Goal: Task Accomplishment & Management: Manage account settings

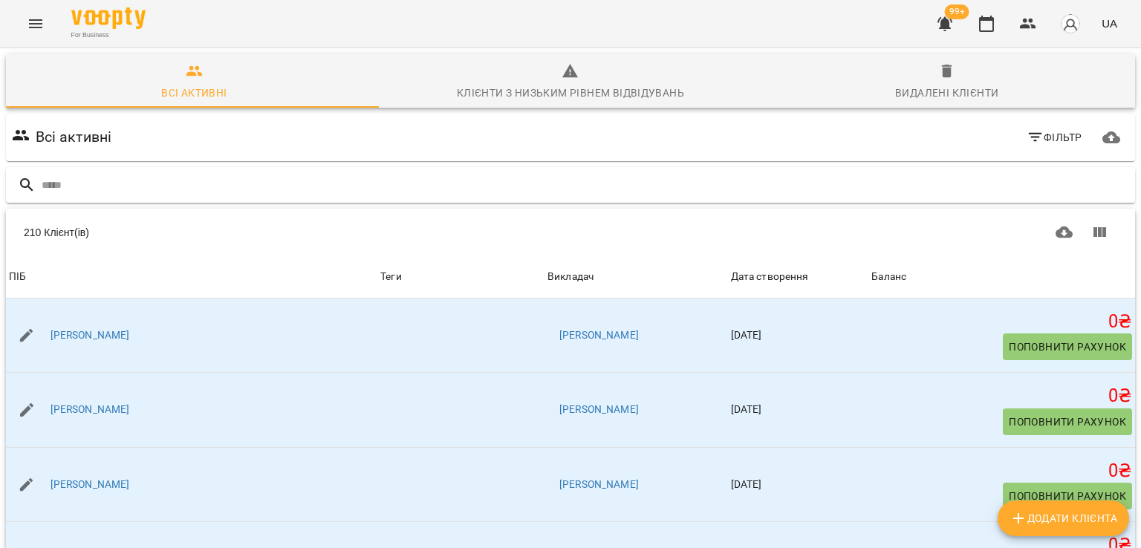
click at [181, 177] on input "text" at bounding box center [585, 185] width 1087 height 25
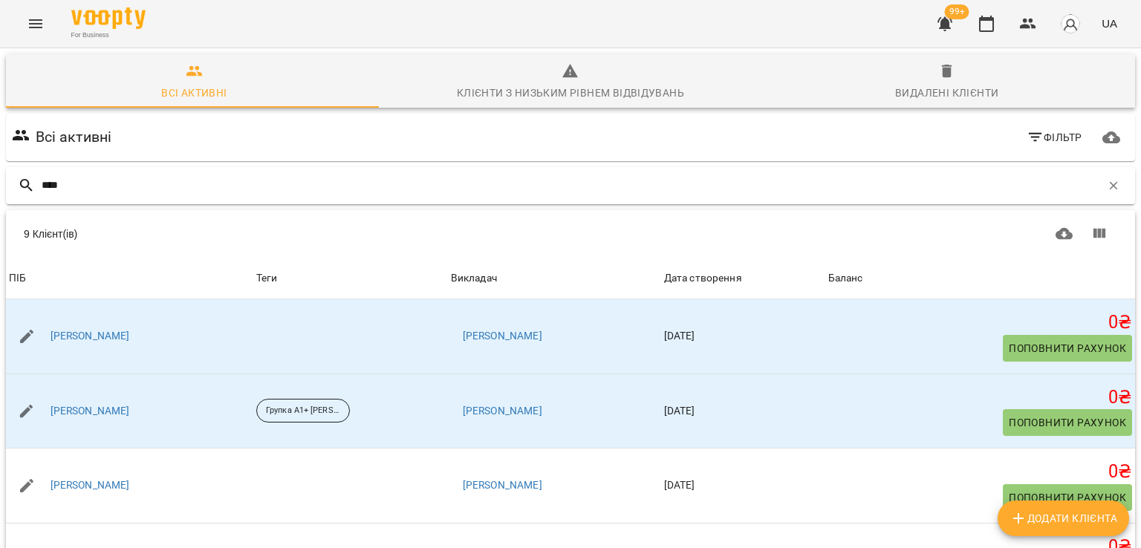
type input "*****"
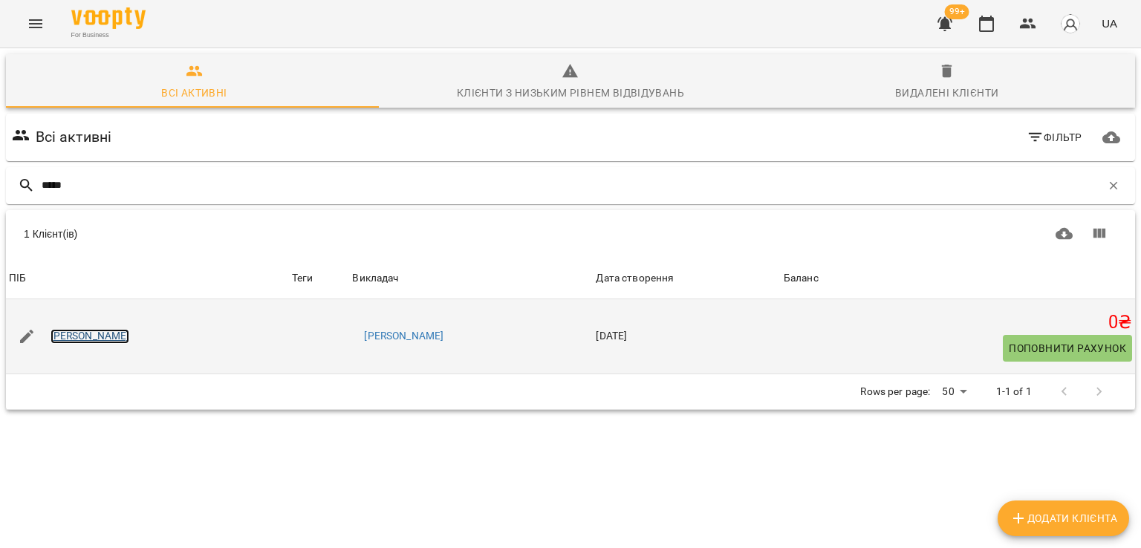
click at [92, 333] on link "[PERSON_NAME]" at bounding box center [89, 336] width 79 height 15
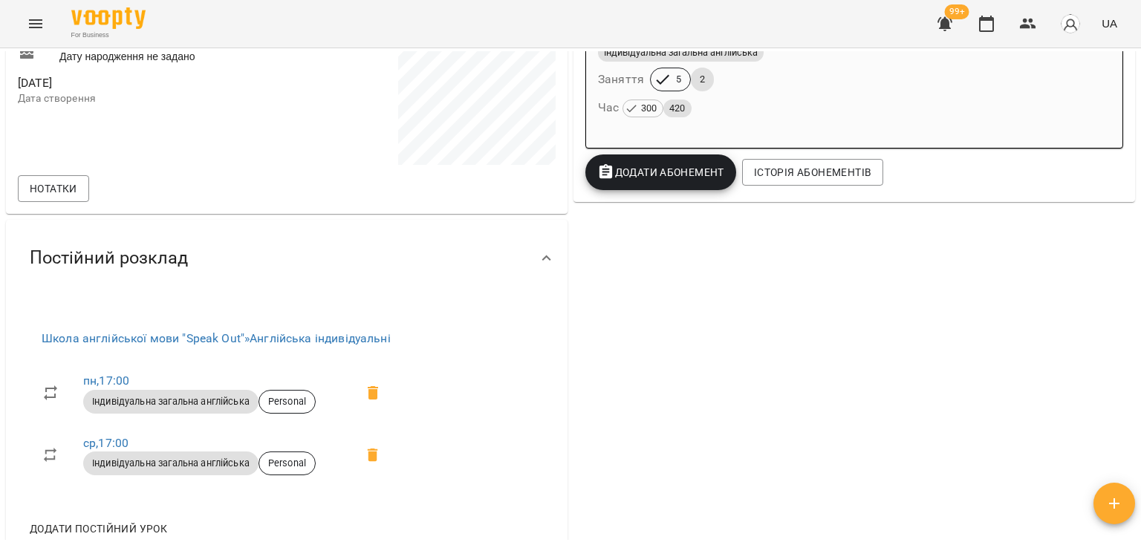
scroll to position [446, 0]
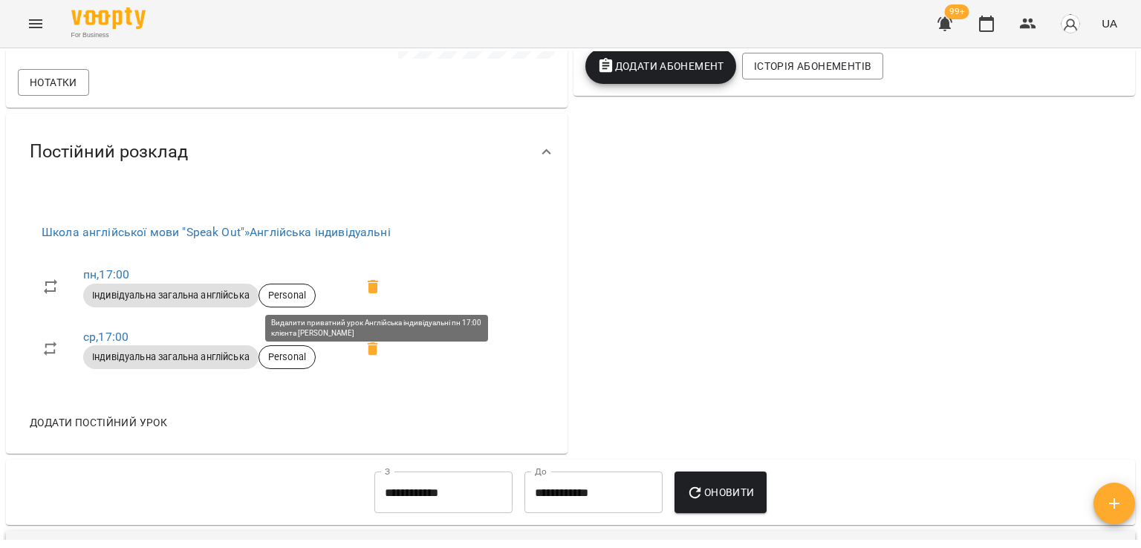
click at [378, 286] on icon at bounding box center [373, 286] width 10 height 13
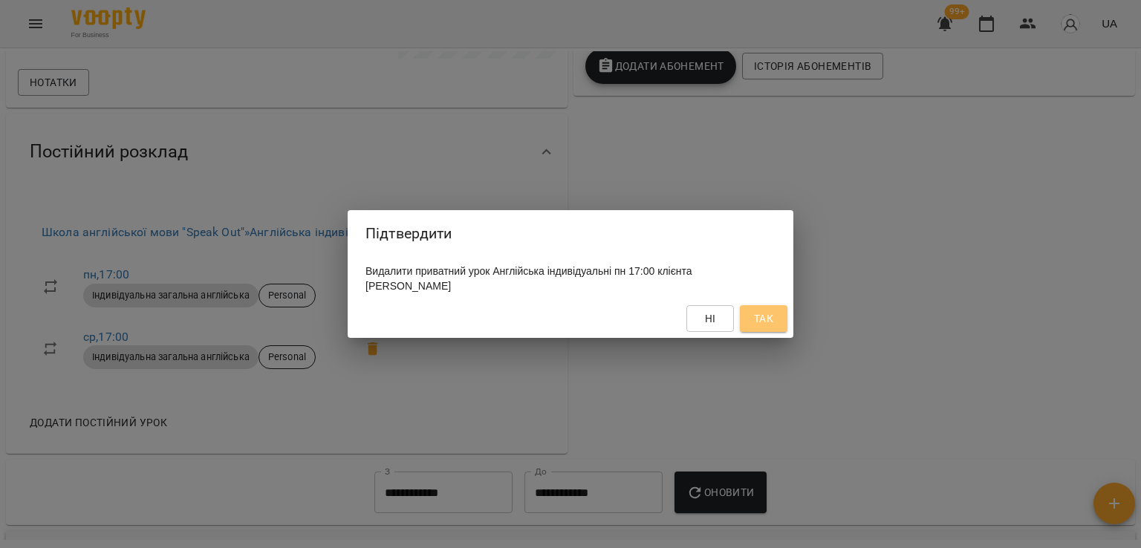
click at [775, 327] on button "Так" at bounding box center [764, 318] width 48 height 27
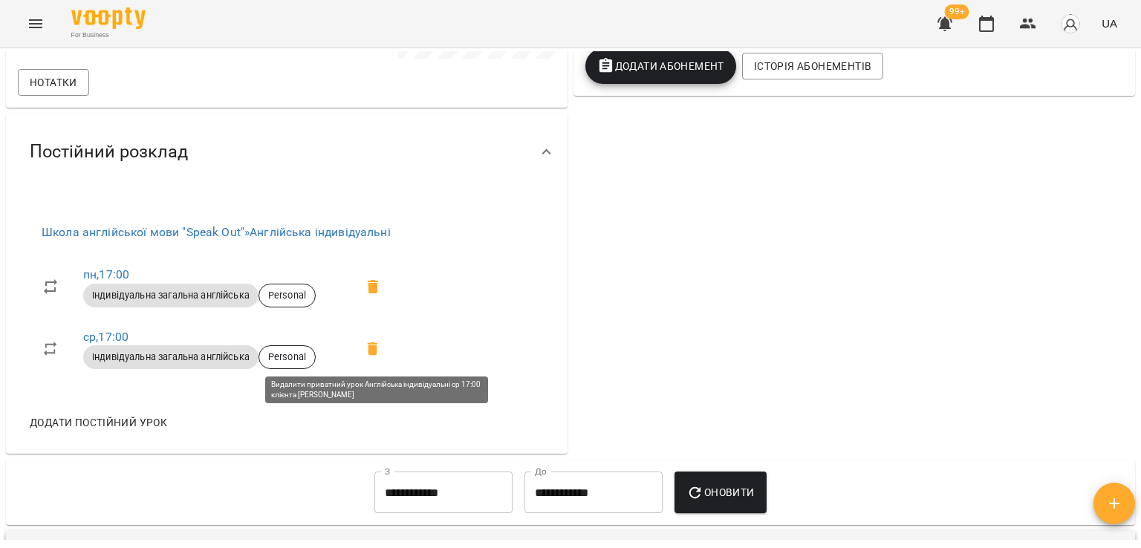
click at [373, 346] on icon at bounding box center [373, 348] width 10 height 13
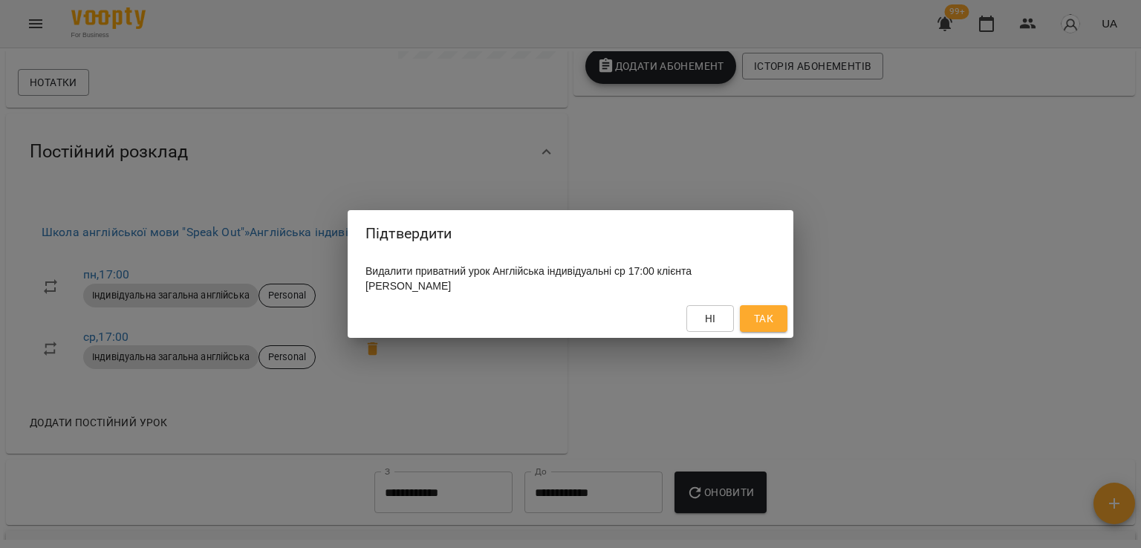
click at [769, 319] on span "Так" at bounding box center [763, 319] width 19 height 18
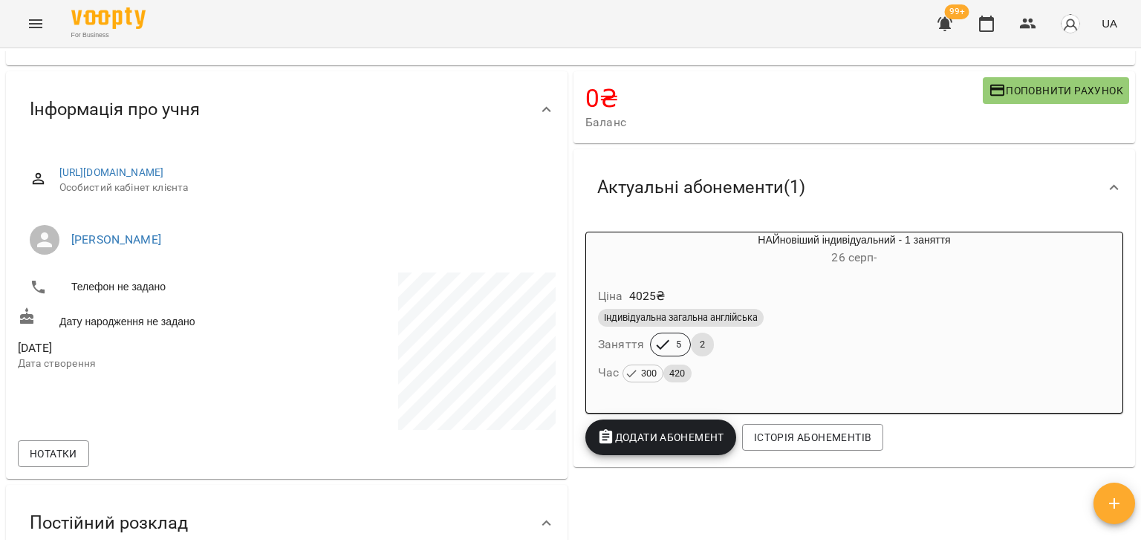
scroll to position [0, 0]
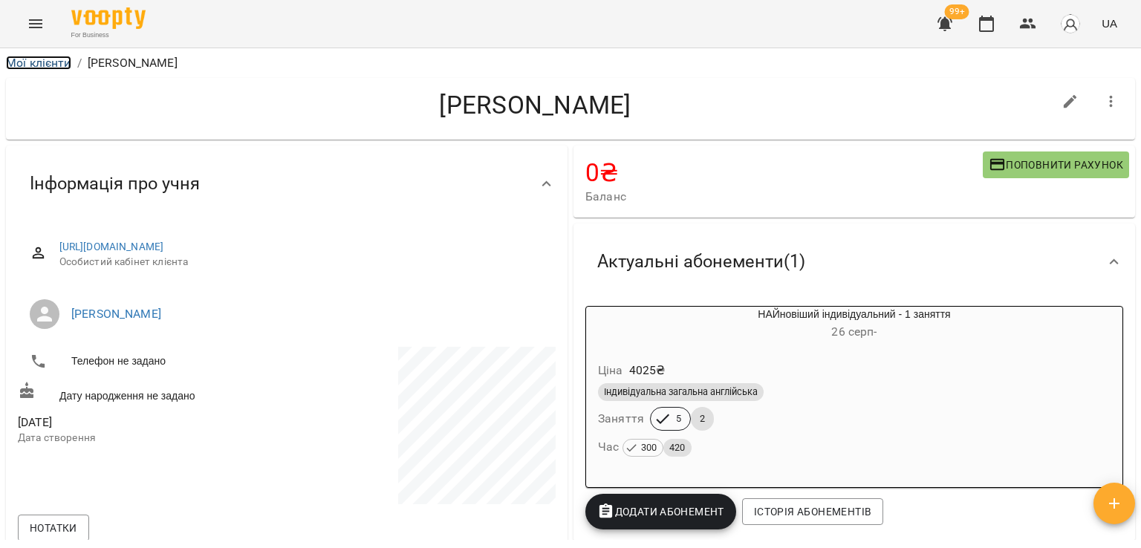
click at [62, 64] on link "Мої клієнти" at bounding box center [38, 63] width 65 height 14
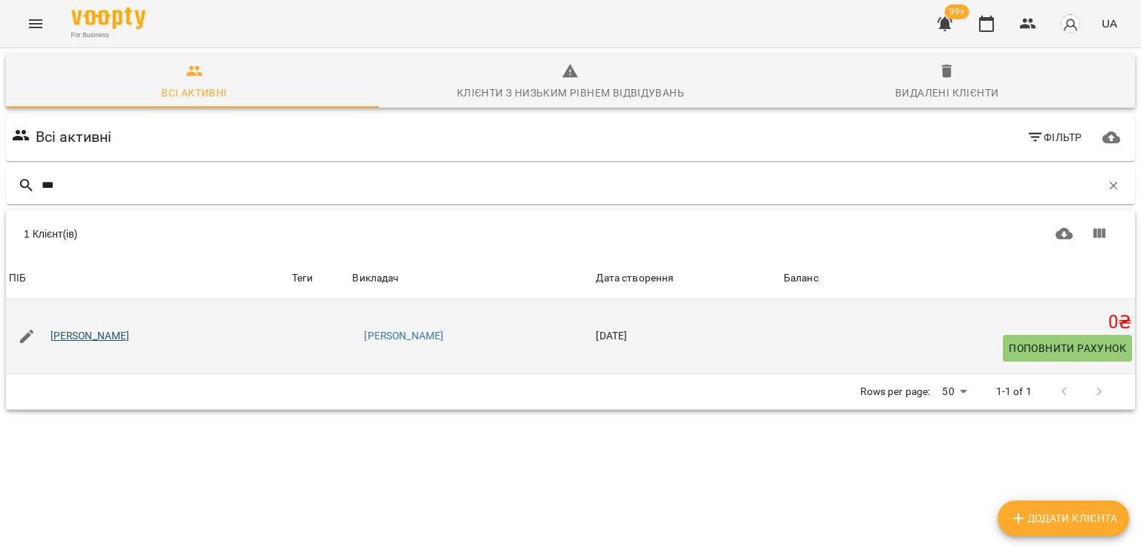
type input "***"
click at [93, 336] on link "[PERSON_NAME]" at bounding box center [89, 336] width 79 height 15
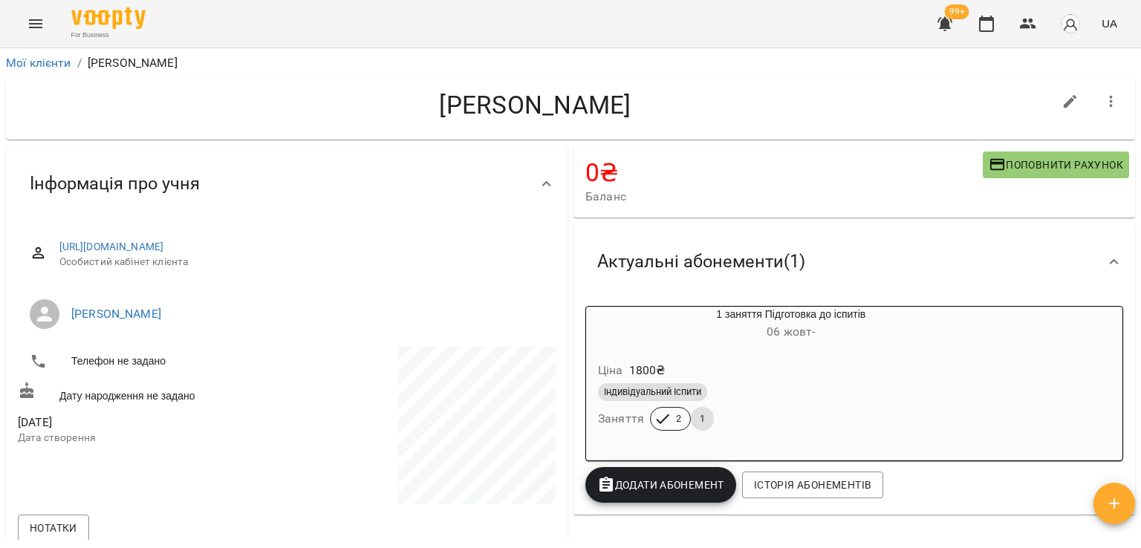
click at [930, 18] on button "button" at bounding box center [945, 24] width 36 height 36
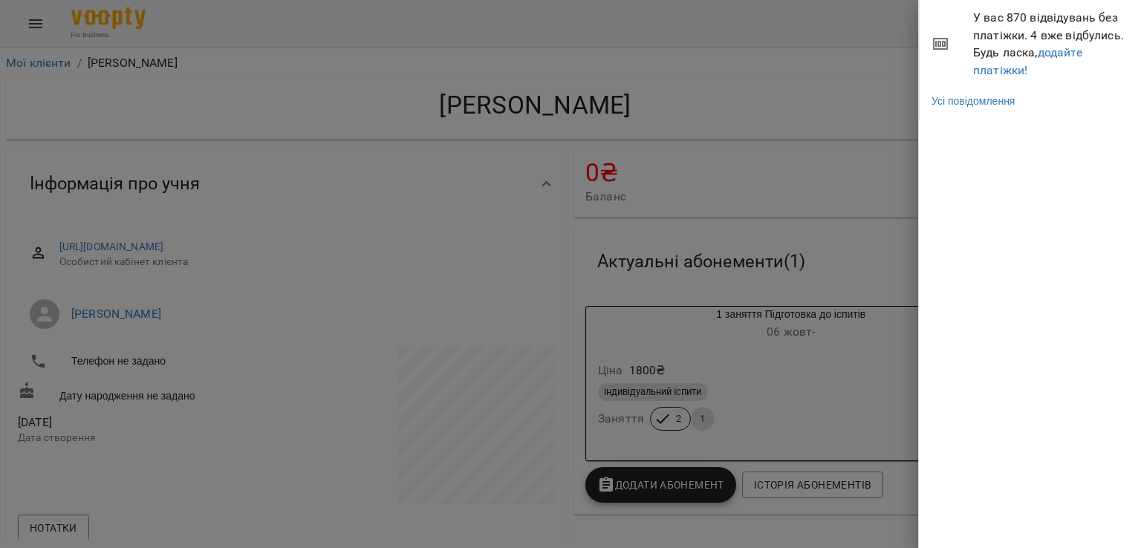
click at [998, 79] on li "У вас 870 відвідувань без платіжки. 4 вже відбулись. Будь ласка, додайте платіж…" at bounding box center [1030, 44] width 222 height 88
click at [998, 75] on link "додайте платіжки!" at bounding box center [1027, 61] width 109 height 32
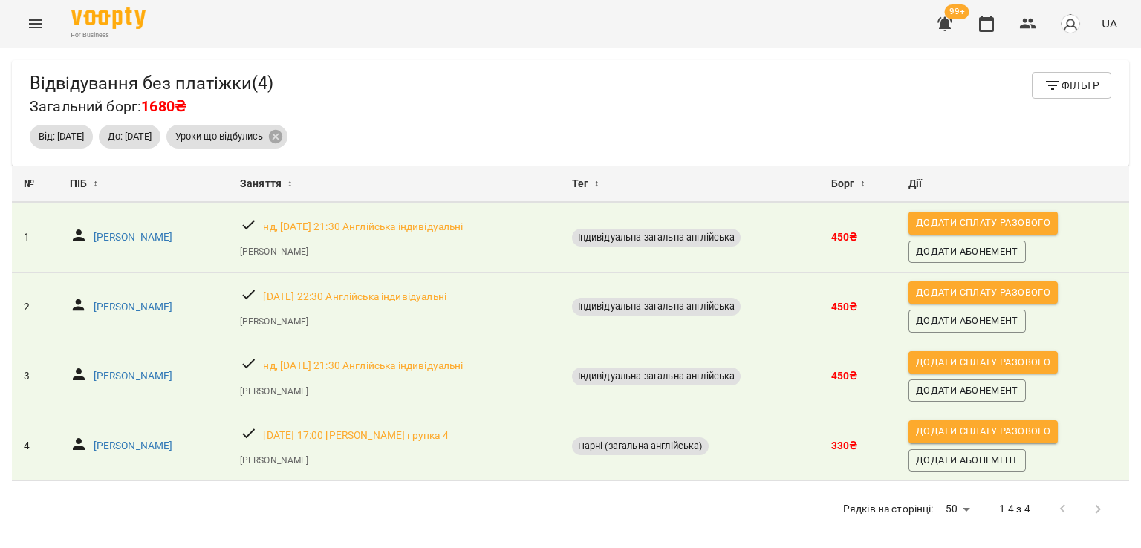
click at [42, 36] on button "Menu" at bounding box center [36, 24] width 36 height 36
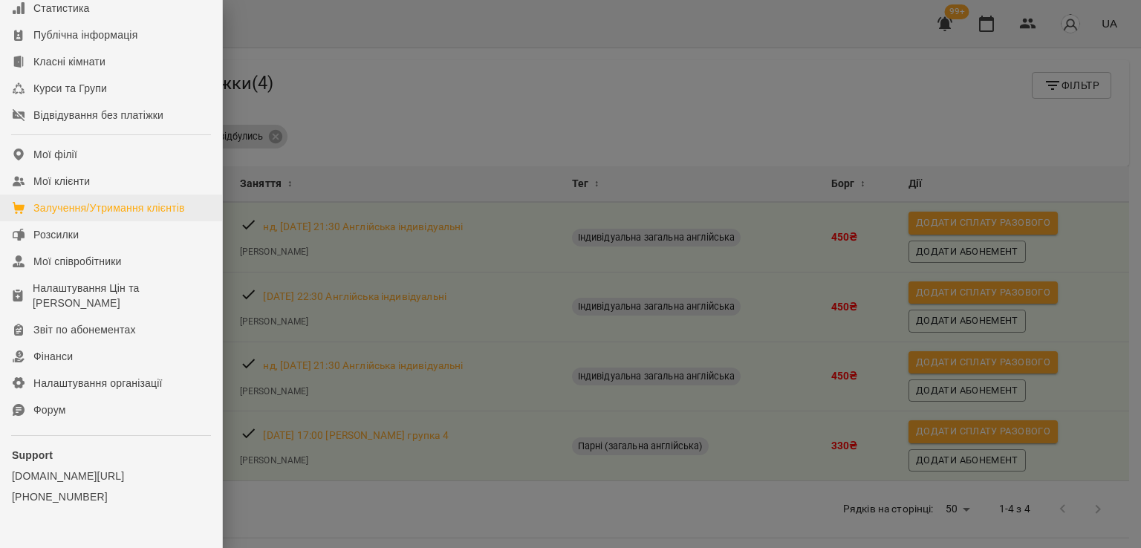
scroll to position [203, 0]
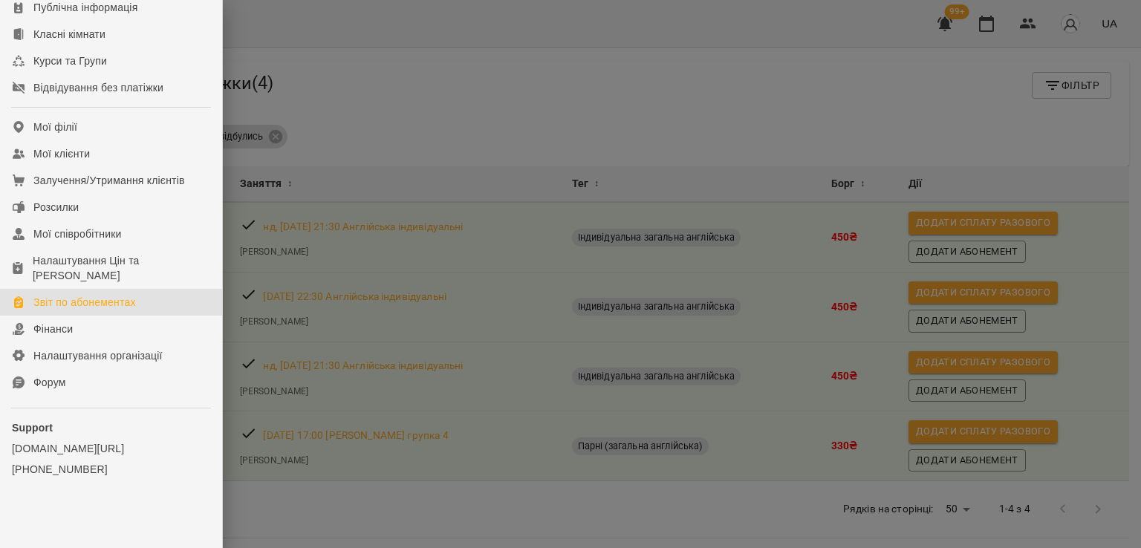
click at [113, 301] on div "Звіт по абонементах" at bounding box center [84, 302] width 102 height 15
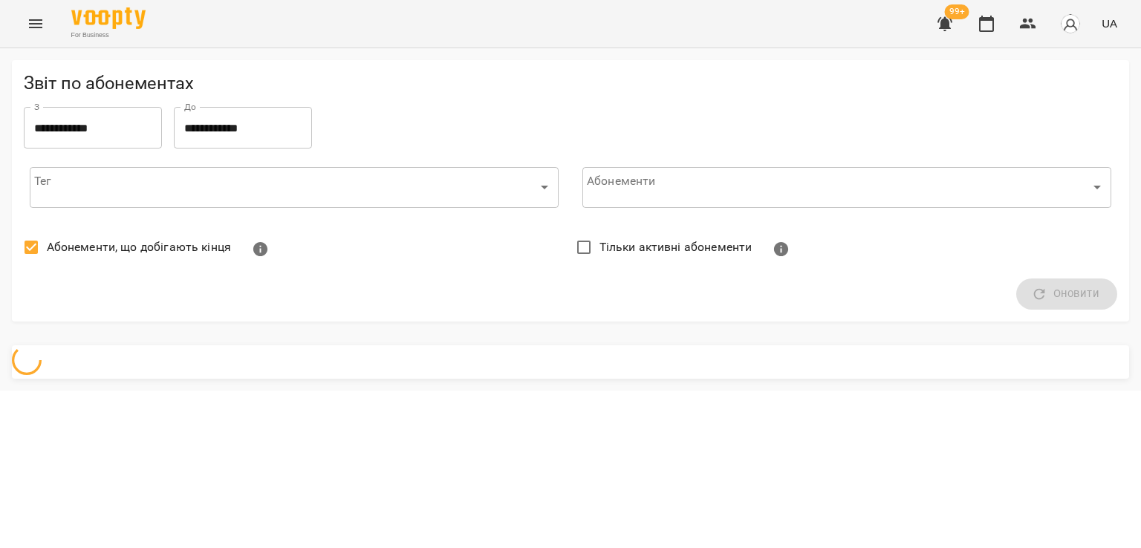
click at [94, 252] on span "Абонементи, що добігають кінця" at bounding box center [139, 247] width 184 height 18
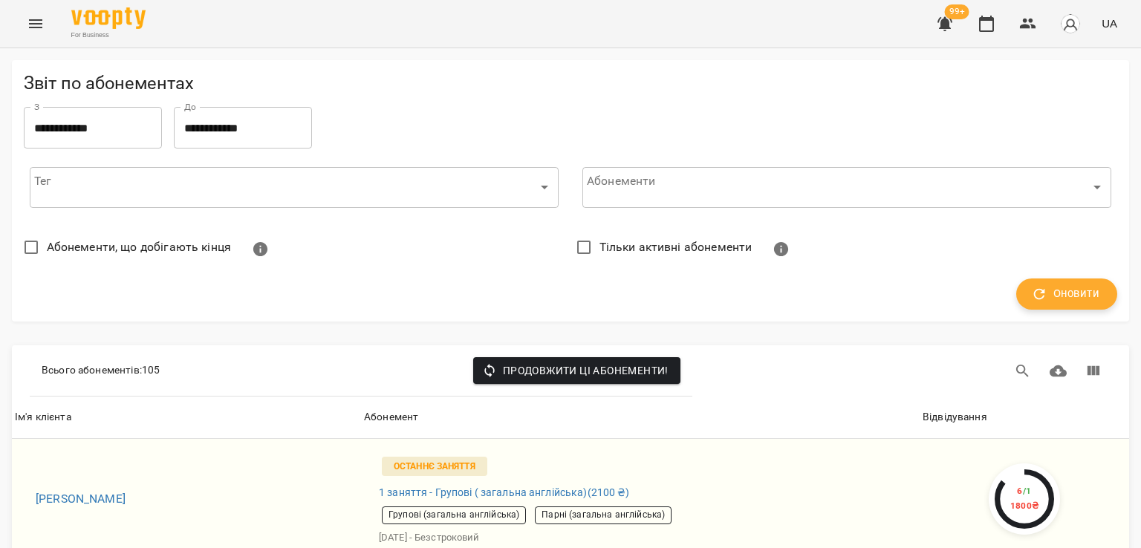
click at [1056, 287] on span "Оновити" at bounding box center [1066, 293] width 65 height 19
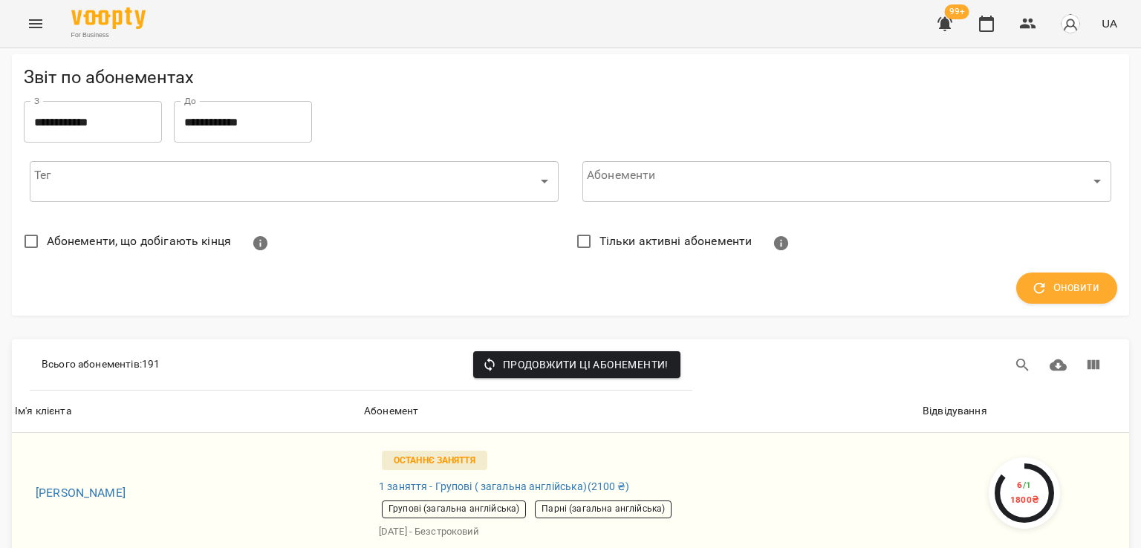
scroll to position [149, 0]
click at [936, 402] on div "Відвідування" at bounding box center [954, 411] width 65 height 18
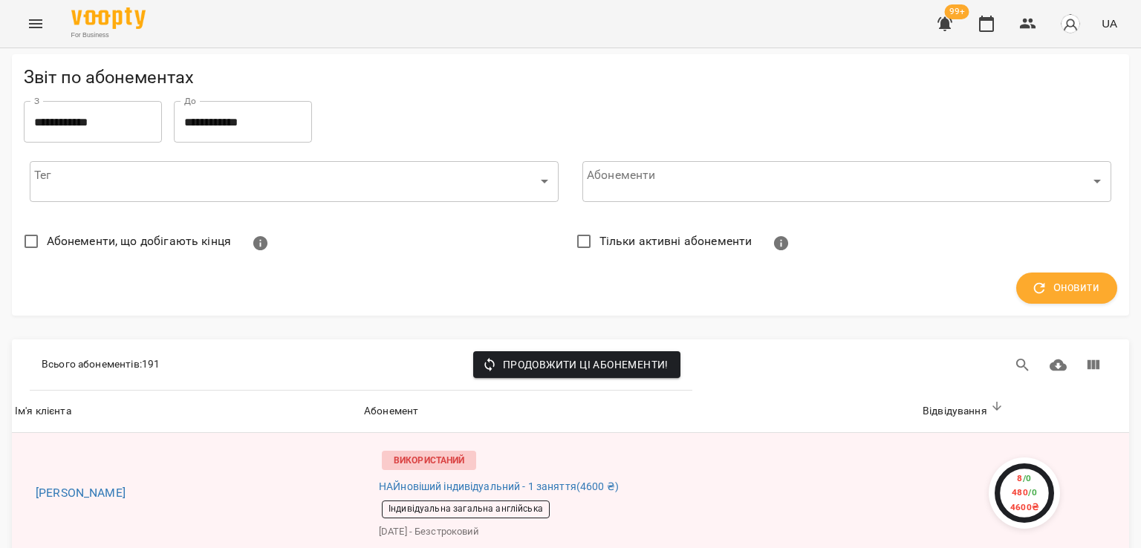
scroll to position [1782, 0]
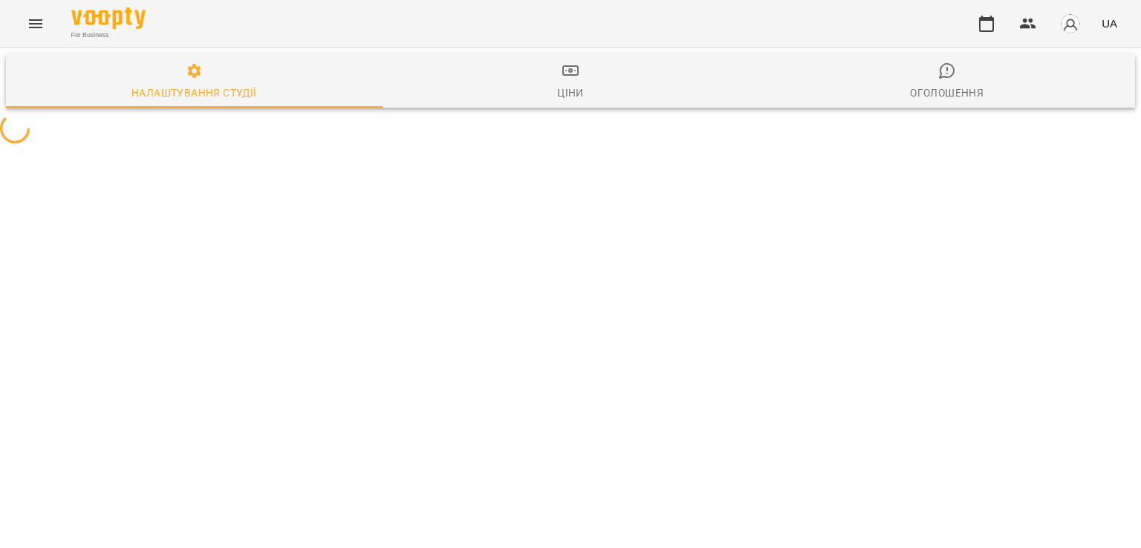
select select "**"
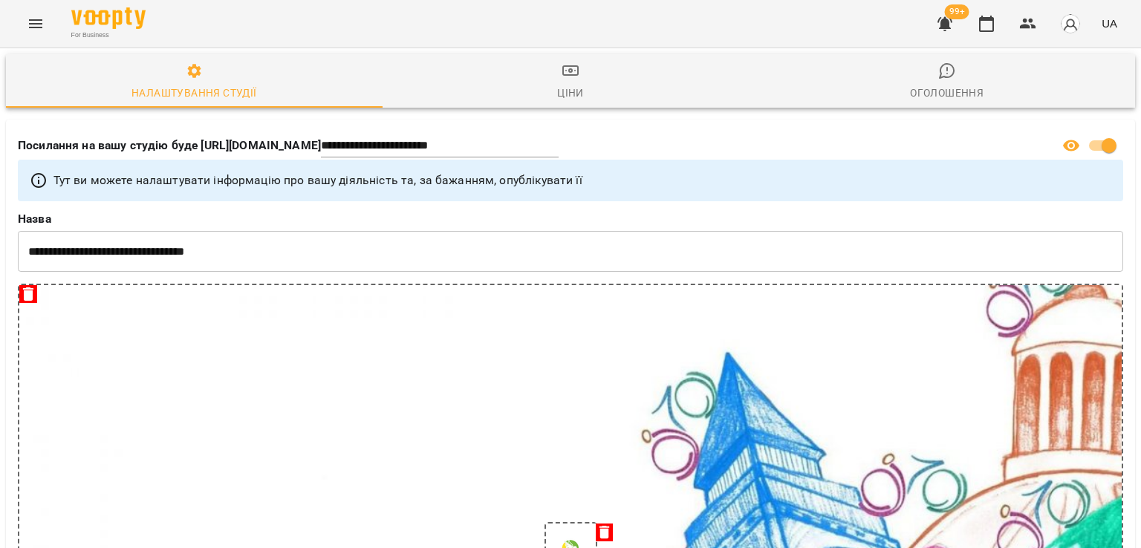
click at [33, 27] on icon "Menu" at bounding box center [35, 23] width 13 height 9
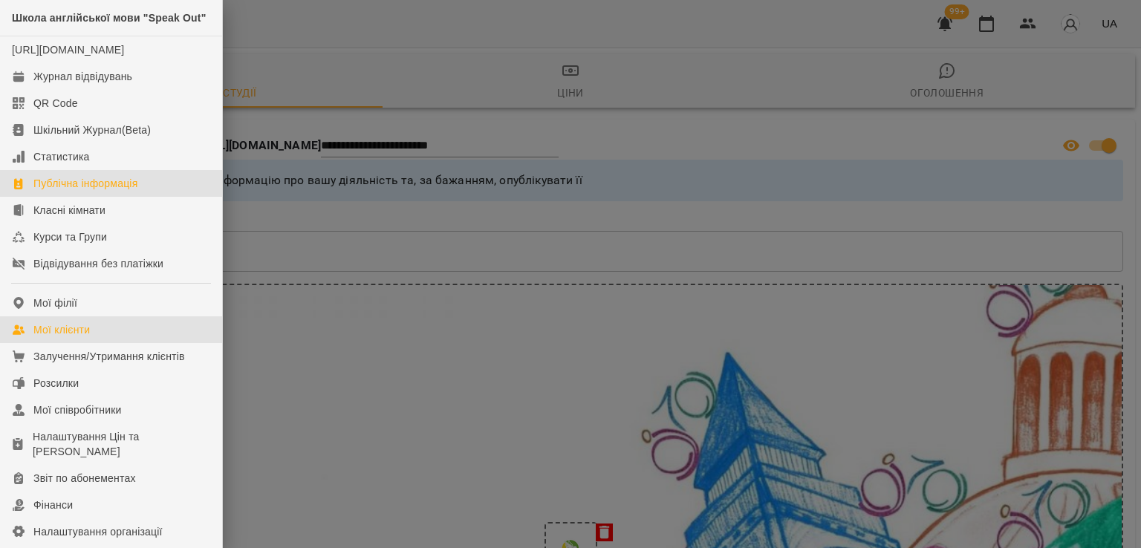
click at [122, 343] on link "Мої клієнти" at bounding box center [111, 329] width 222 height 27
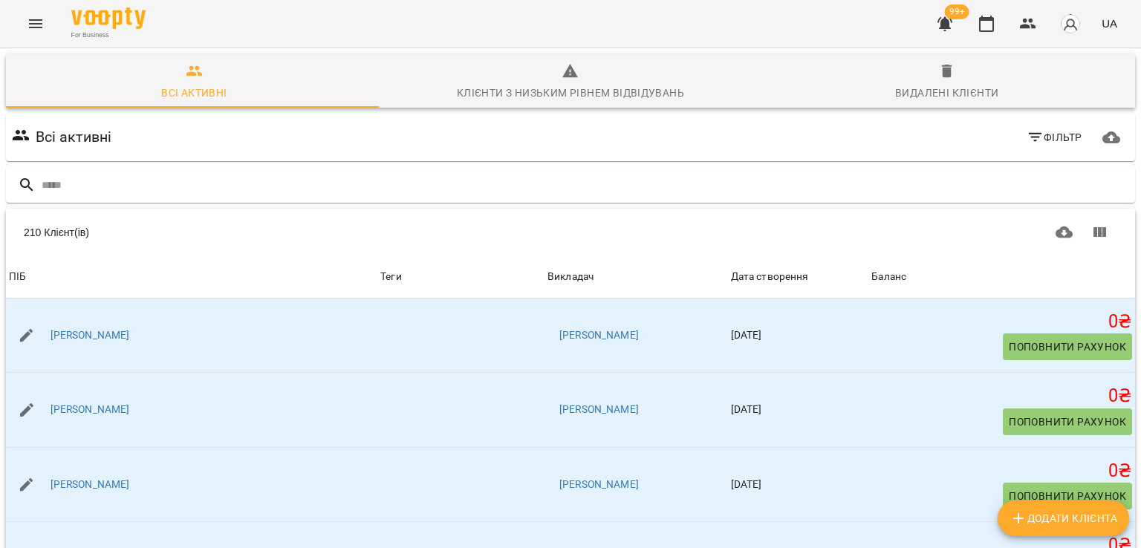
click at [1020, 131] on button "Фільтр" at bounding box center [1054, 137] width 68 height 27
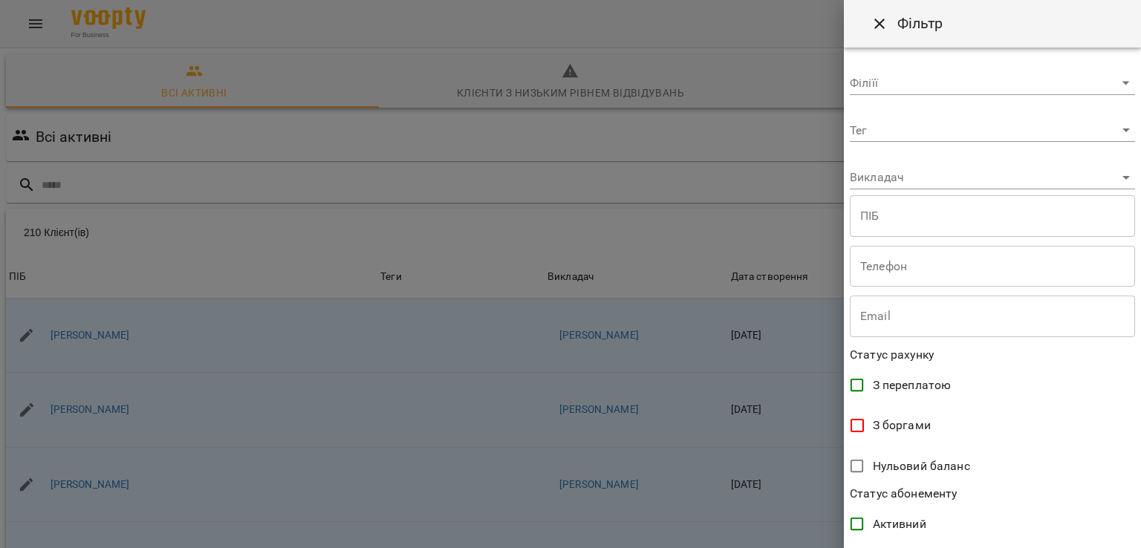
click at [915, 180] on body "For Business 99+ UA Всі активні Клієнти з низьким рівнем відвідувань Видалені к…" at bounding box center [570, 386] width 1141 height 773
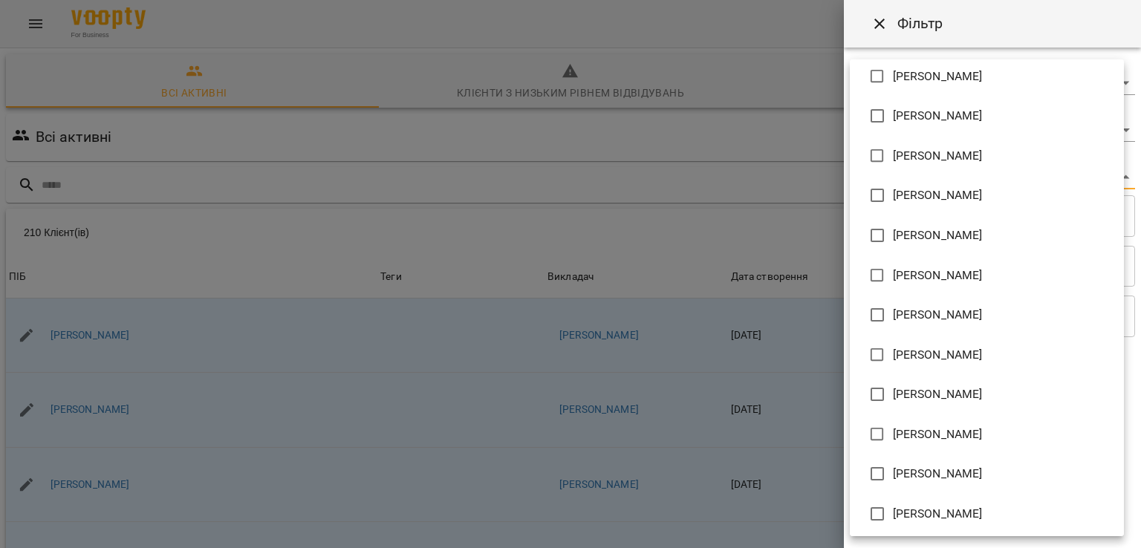
scroll to position [490, 0]
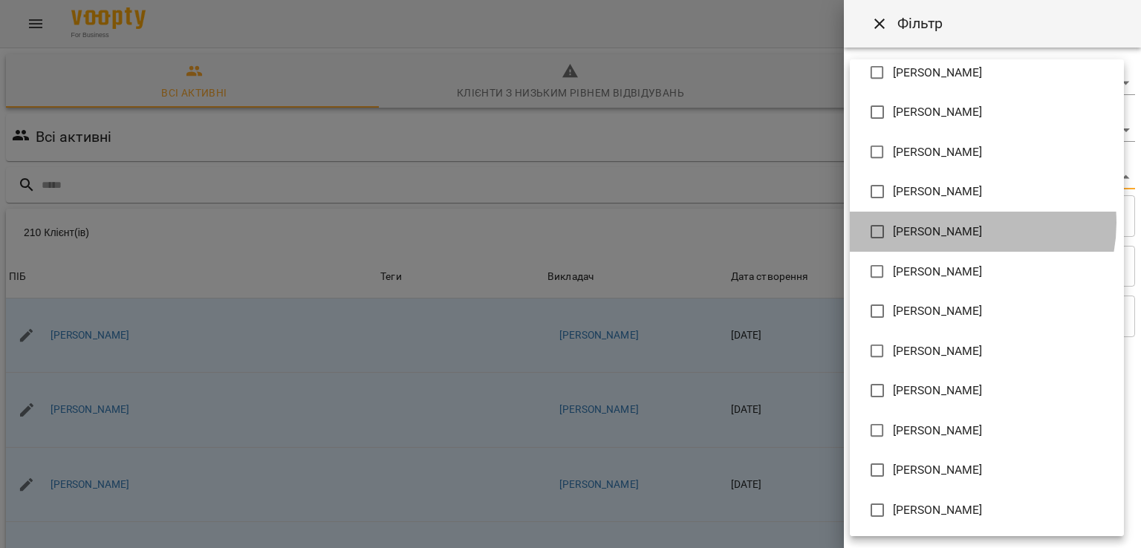
click at [956, 223] on span "Марія Ткаченко" at bounding box center [938, 232] width 90 height 18
type input "**********"
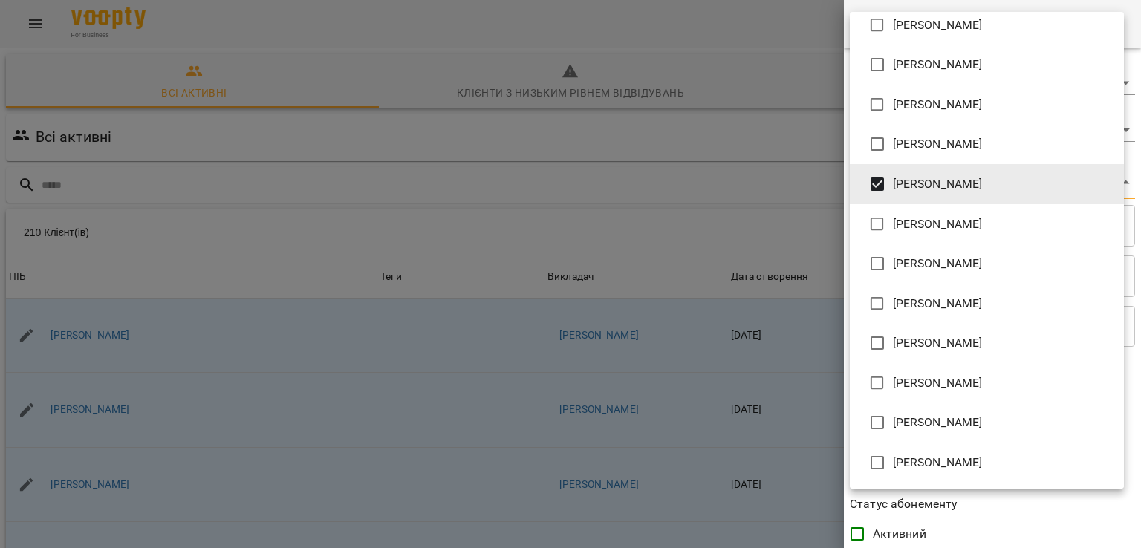
click at [800, 218] on div at bounding box center [570, 274] width 1141 height 548
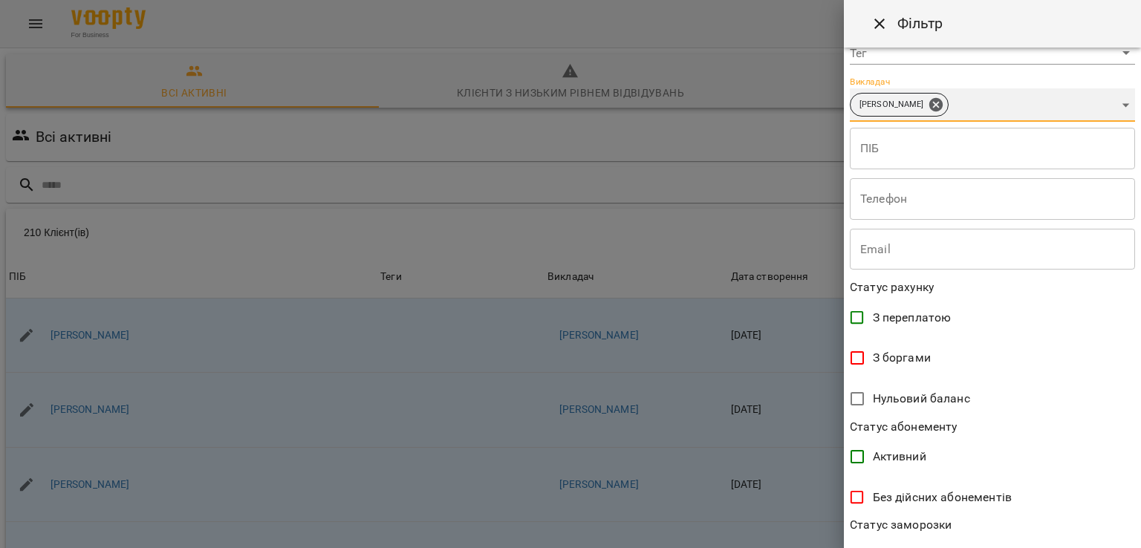
scroll to position [289, 0]
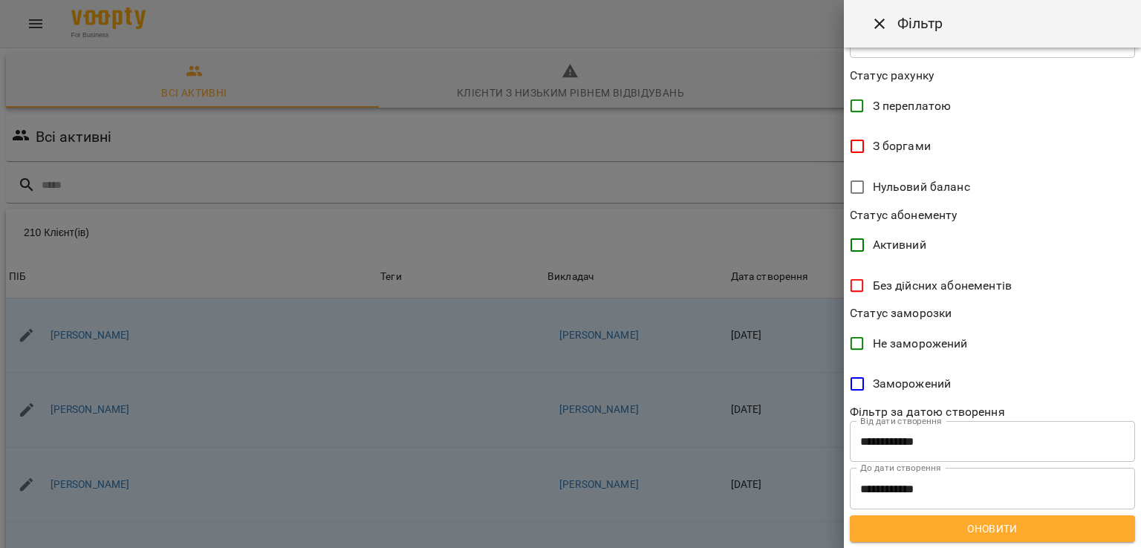
click at [1024, 526] on span "Оновити" at bounding box center [991, 529] width 261 height 18
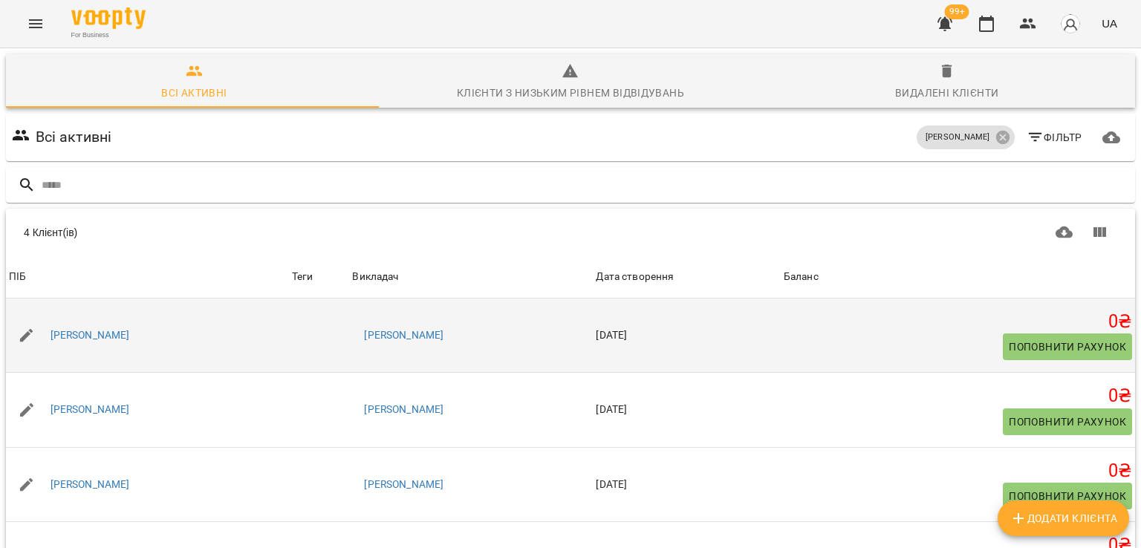
scroll to position [81, 0]
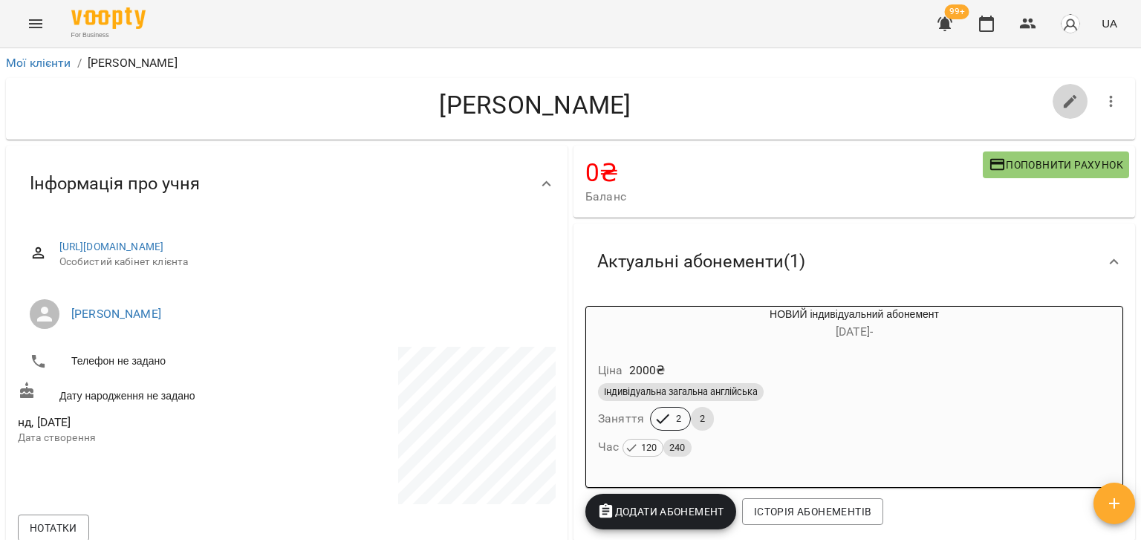
click at [1061, 93] on icon "button" at bounding box center [1070, 102] width 18 height 18
select select "**"
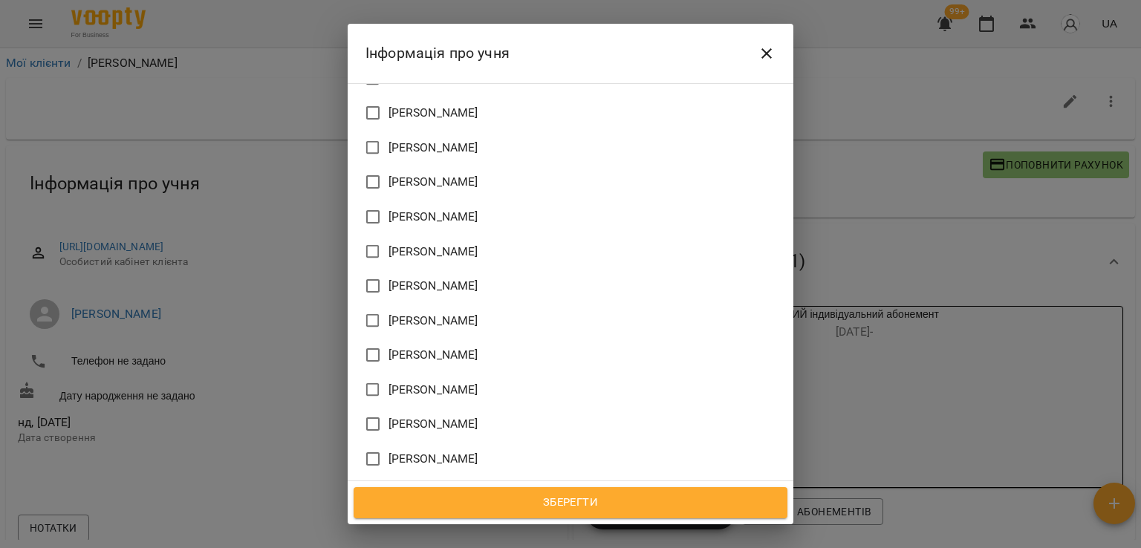
scroll to position [965, 0]
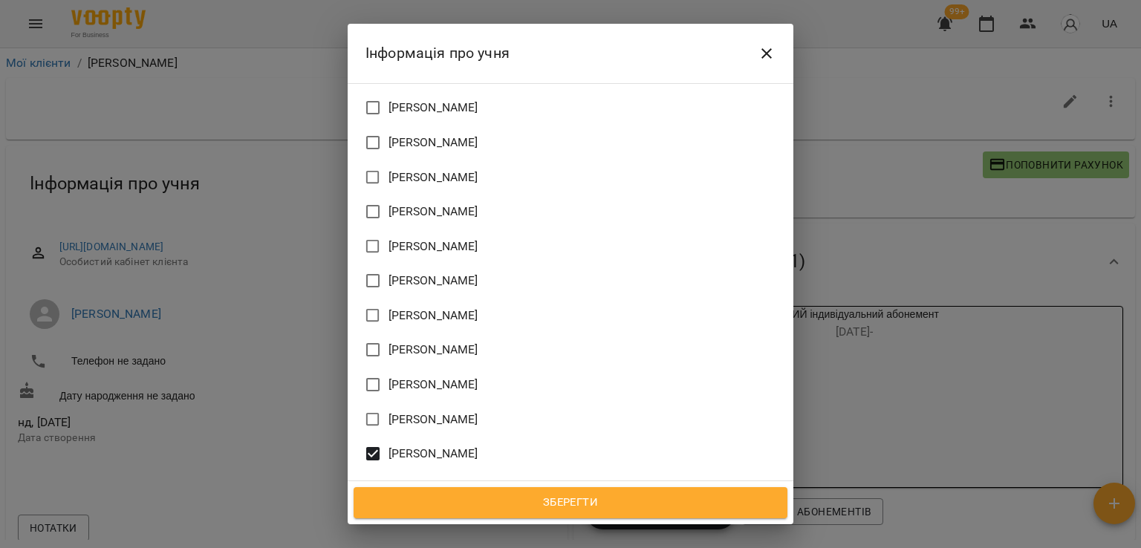
click at [426, 376] on span "[PERSON_NAME]" at bounding box center [433, 385] width 90 height 18
click at [602, 518] on div "Зберегти" at bounding box center [571, 502] width 446 height 43
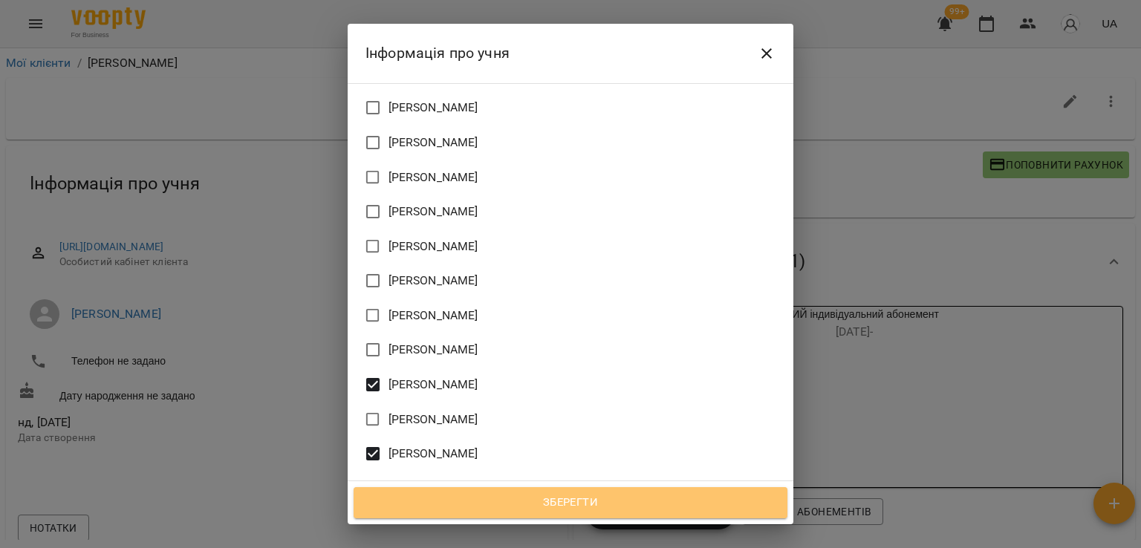
click at [602, 506] on span "Зберегти" at bounding box center [570, 502] width 401 height 19
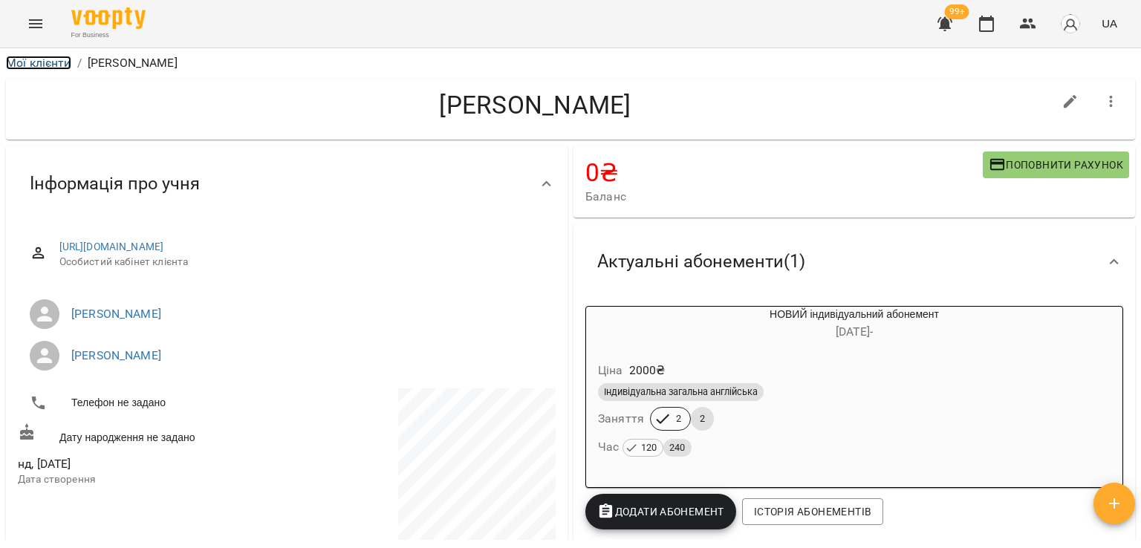
click at [59, 66] on link "Мої клієнти" at bounding box center [38, 63] width 65 height 14
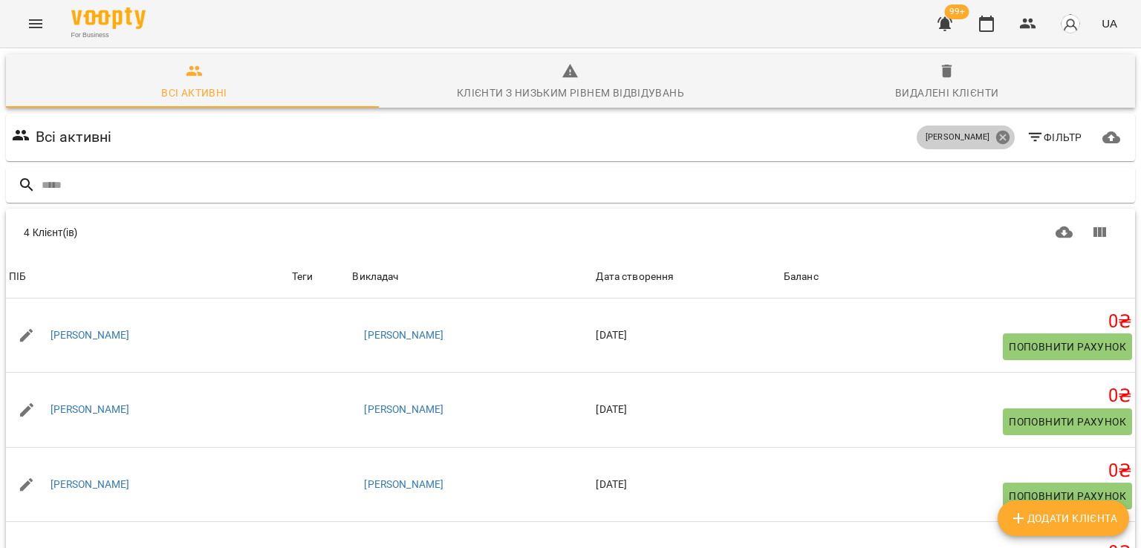
click at [995, 134] on icon at bounding box center [1001, 137] width 13 height 13
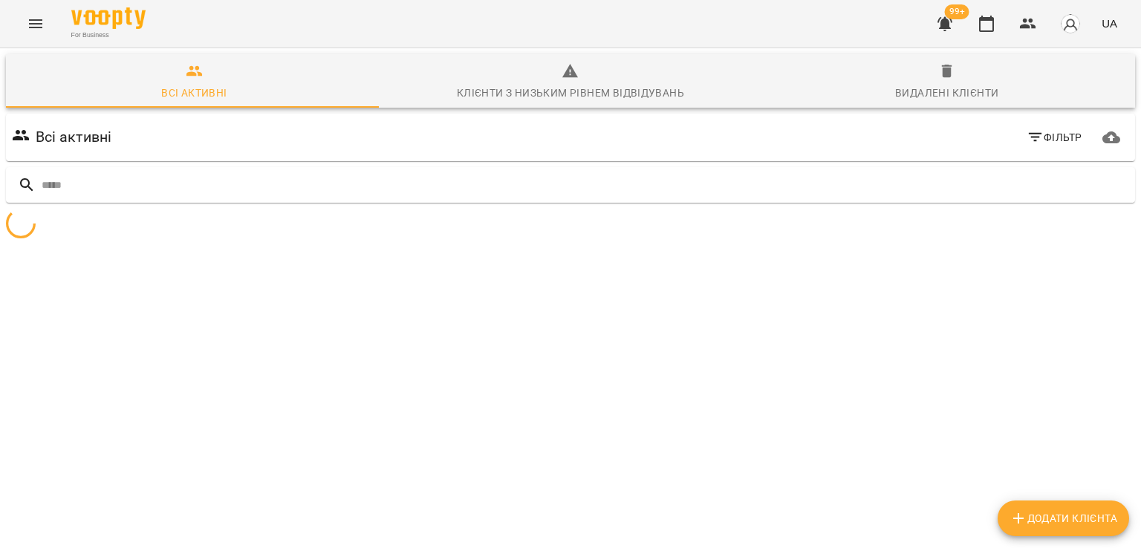
click at [957, 27] on button "button" at bounding box center [945, 24] width 36 height 36
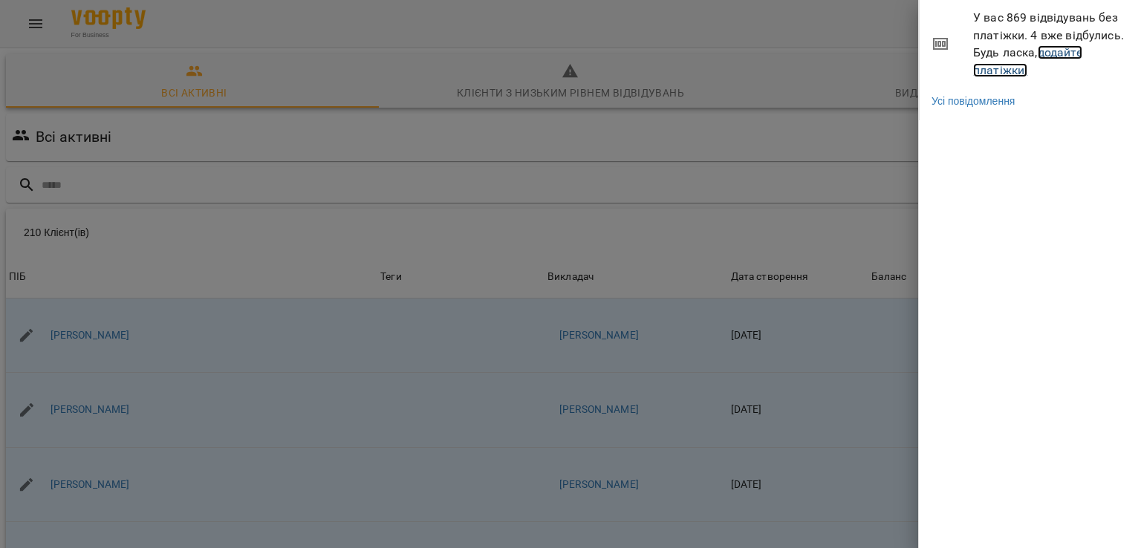
click at [991, 67] on link "додайте платіжки!" at bounding box center [1027, 61] width 109 height 32
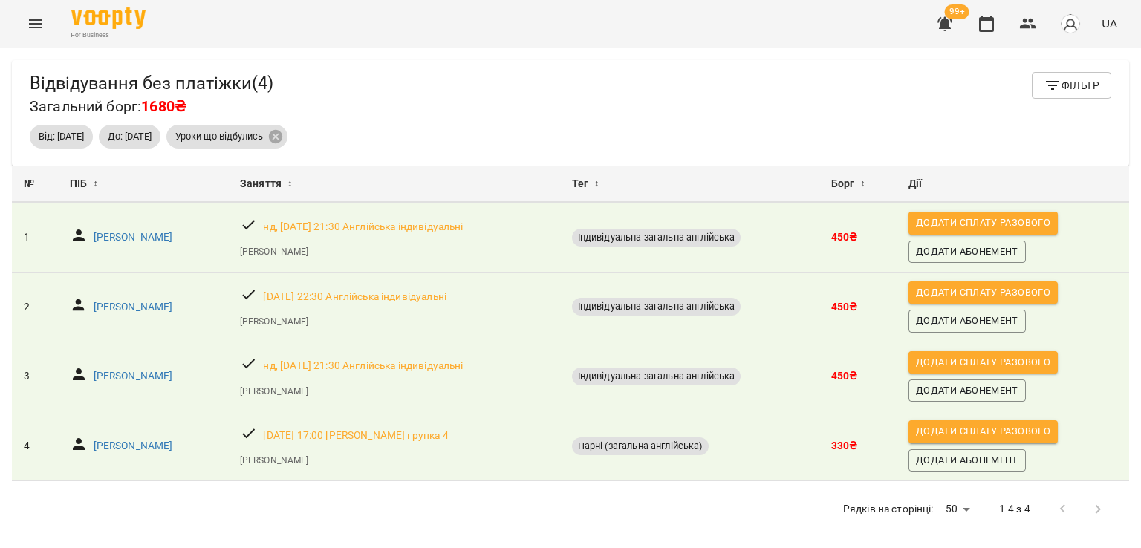
scroll to position [48, 0]
click at [28, 22] on icon "Menu" at bounding box center [36, 24] width 18 height 18
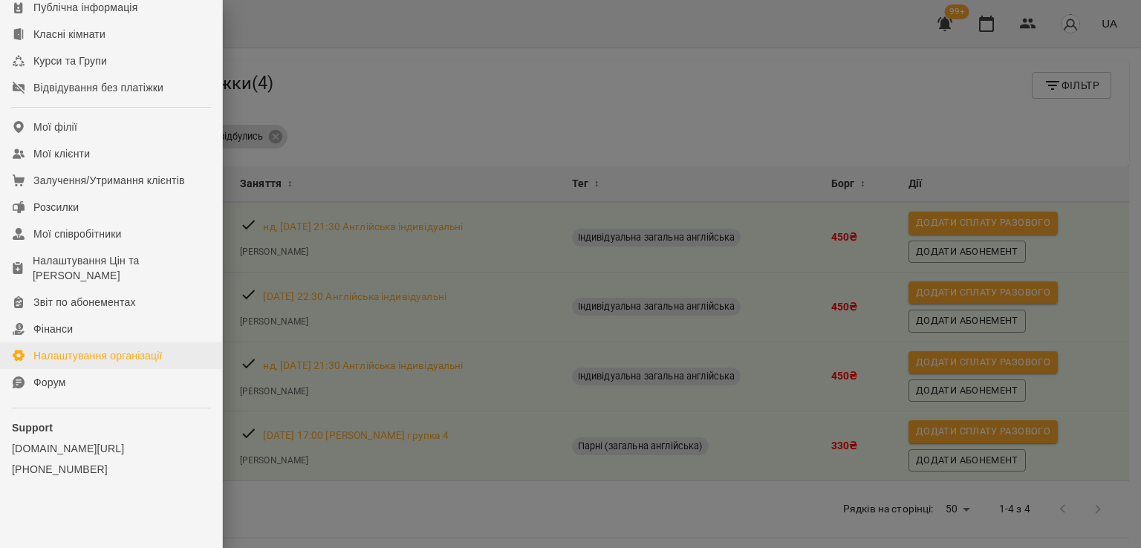
scroll to position [203, 0]
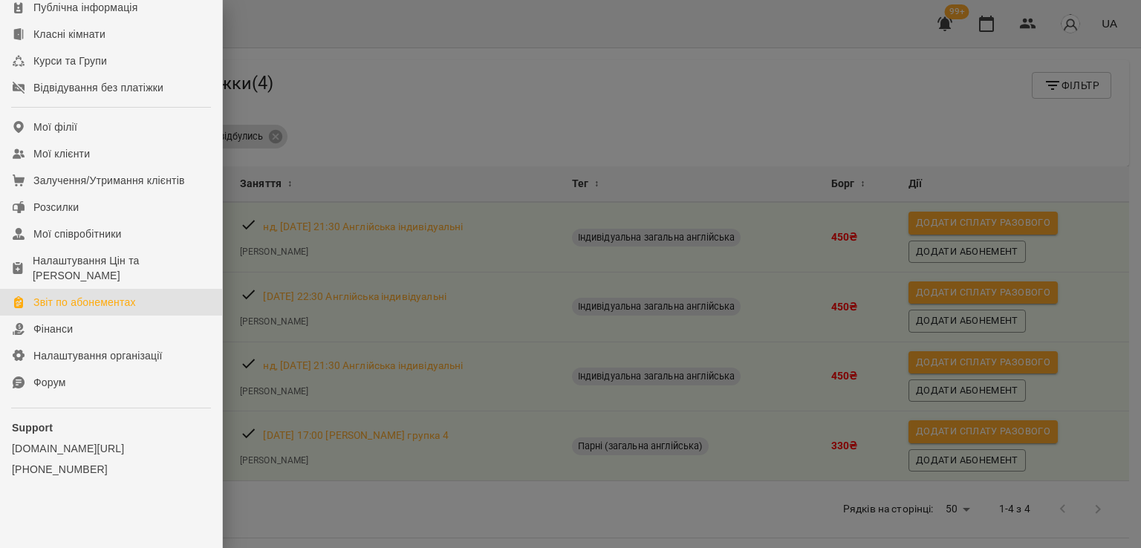
click at [96, 296] on div "Звіт по абонементах" at bounding box center [84, 302] width 102 height 15
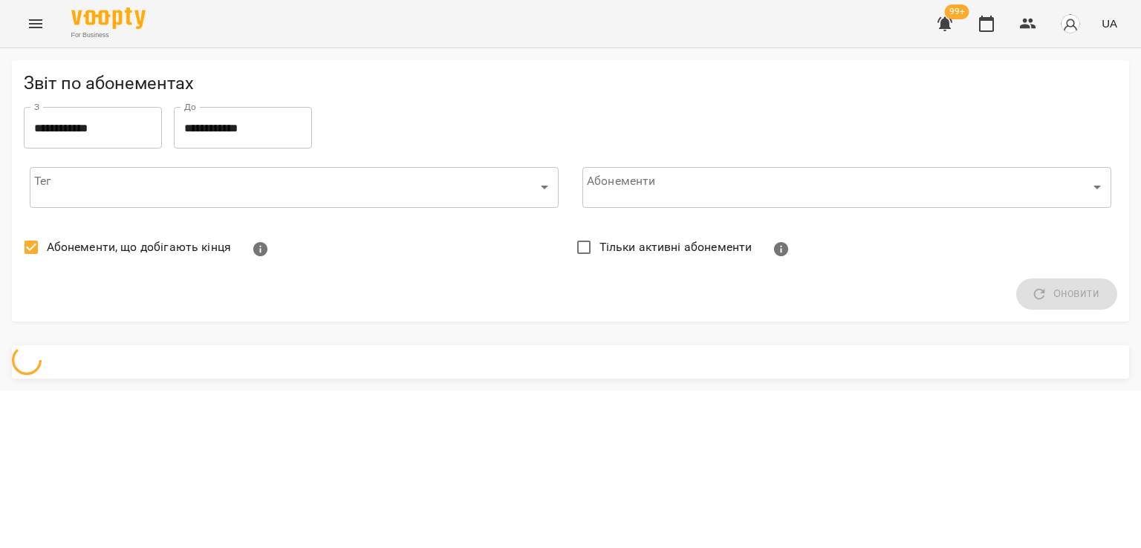
click at [65, 221] on div "**********" at bounding box center [570, 190] width 1117 height 261
click at [76, 235] on label "Абонементи, що добігають кінця" at bounding box center [123, 247] width 215 height 31
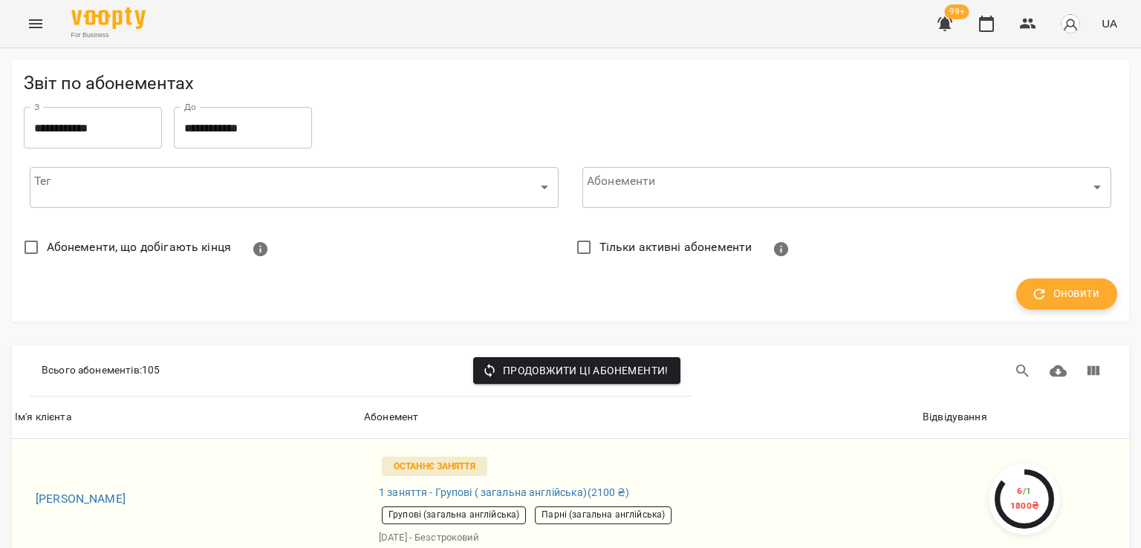
click at [1071, 285] on span "Оновити" at bounding box center [1066, 293] width 65 height 19
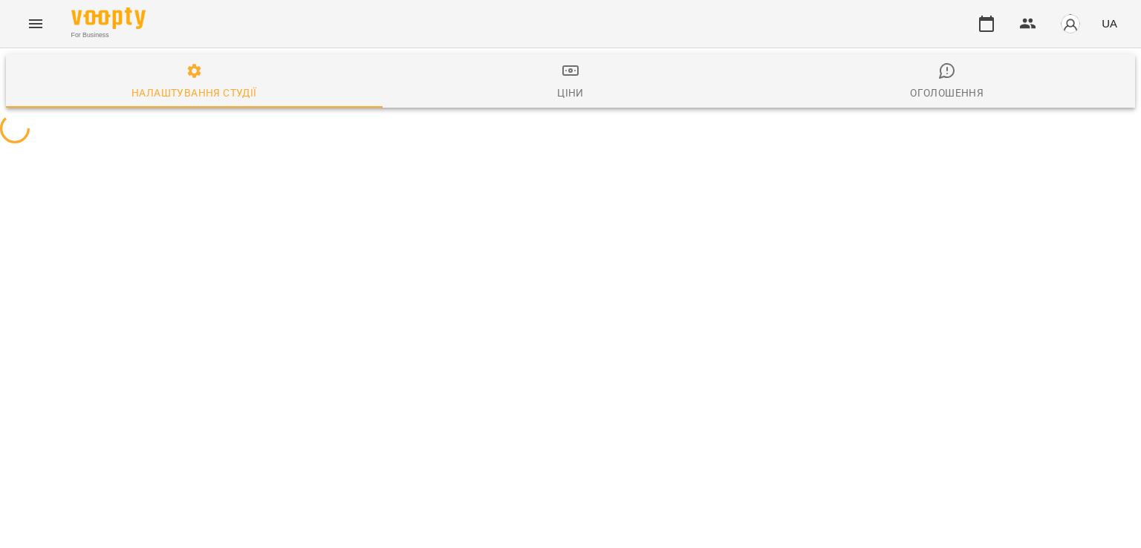
select select "**"
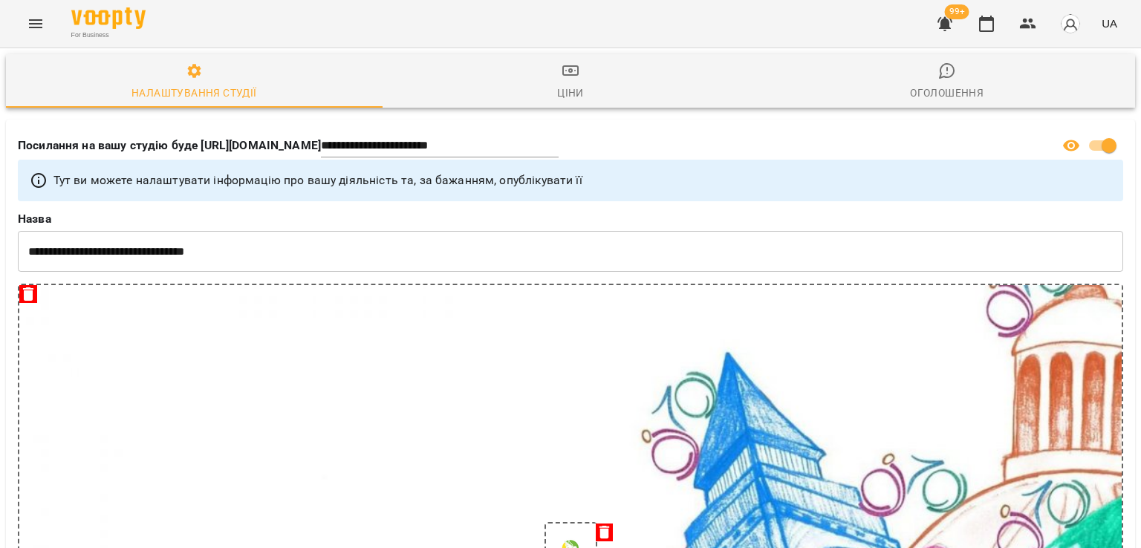
click at [48, 25] on button "Menu" at bounding box center [36, 24] width 36 height 36
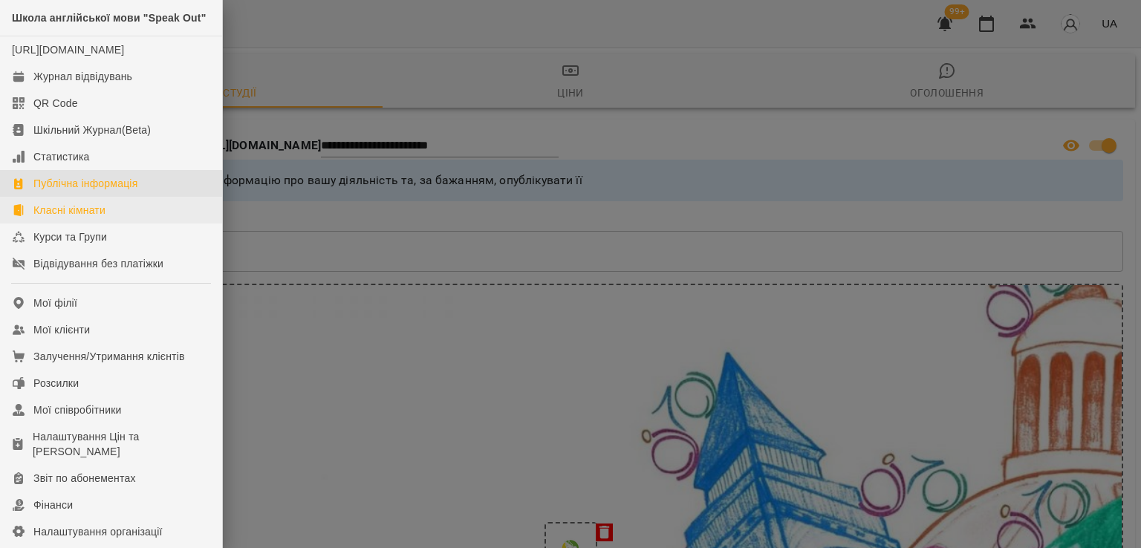
scroll to position [149, 0]
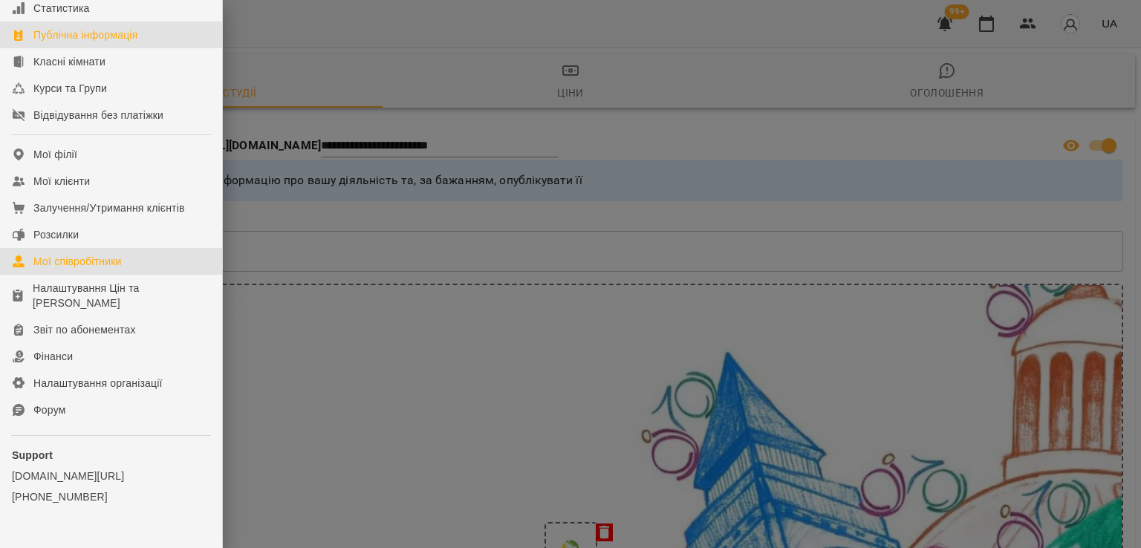
click at [76, 269] on div "Мої співробітники" at bounding box center [77, 261] width 88 height 15
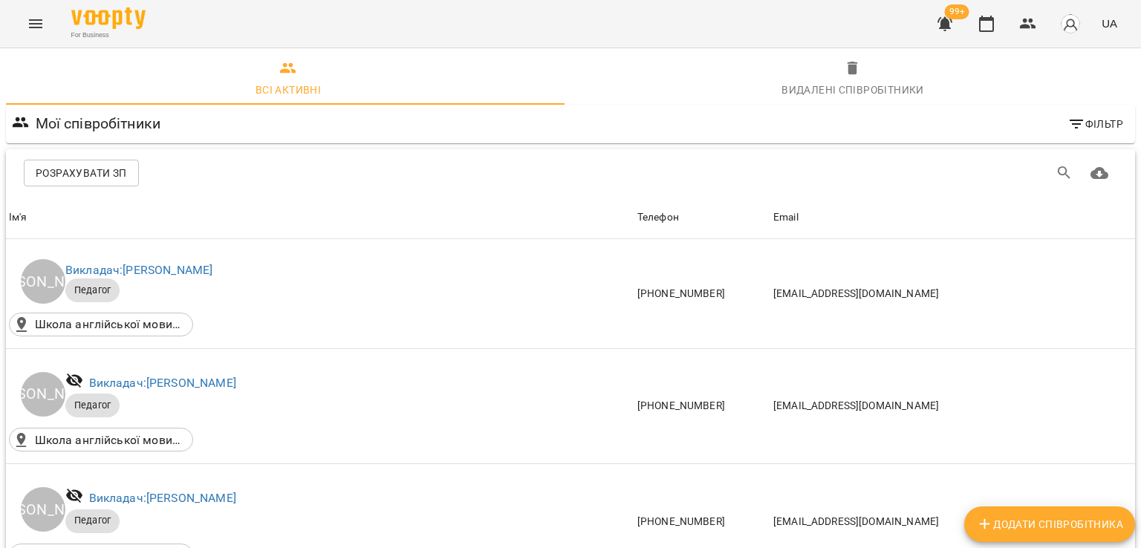
scroll to position [2556, 0]
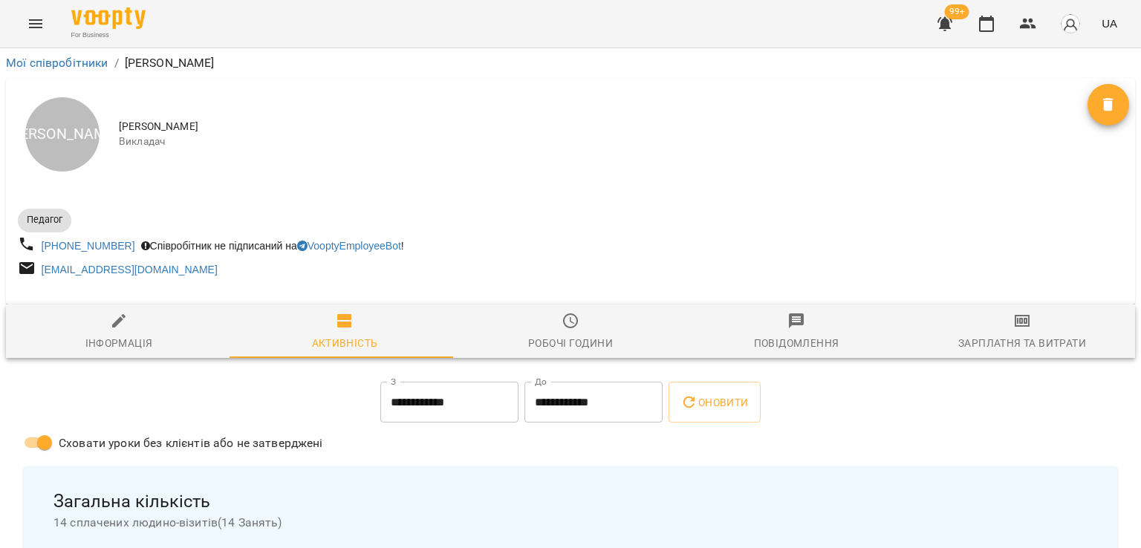
click at [1017, 337] on div "Зарплатня та Витрати" at bounding box center [1022, 343] width 128 height 18
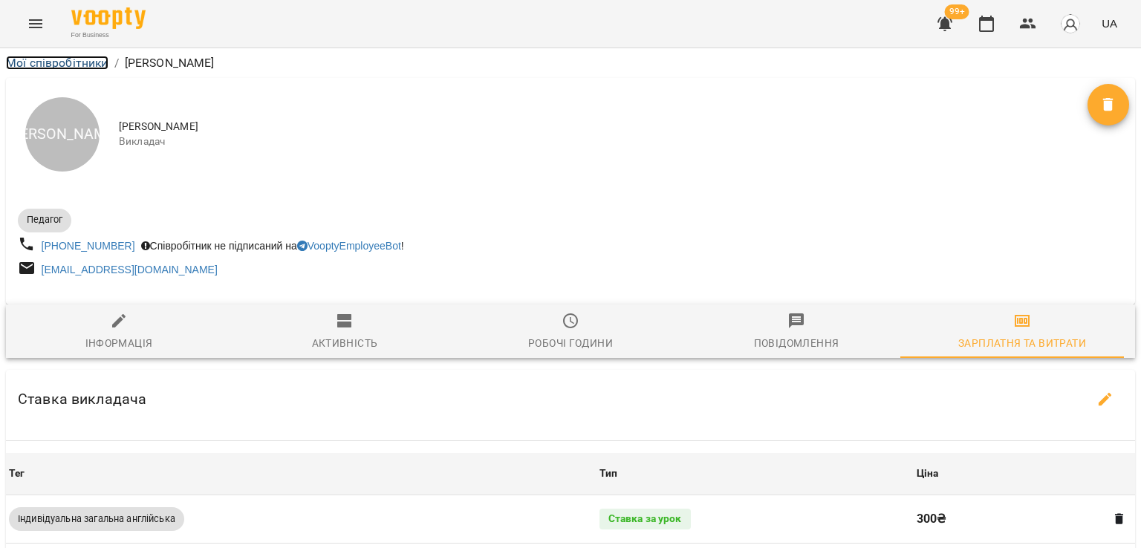
click at [94, 59] on link "Мої співробітники" at bounding box center [57, 63] width 102 height 14
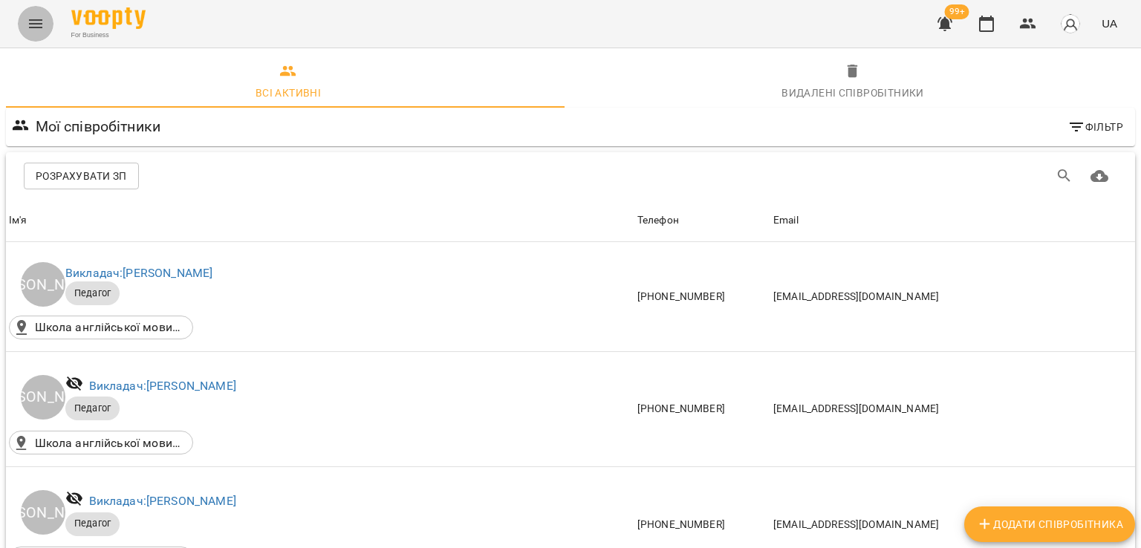
click at [25, 30] on button "Menu" at bounding box center [36, 24] width 36 height 36
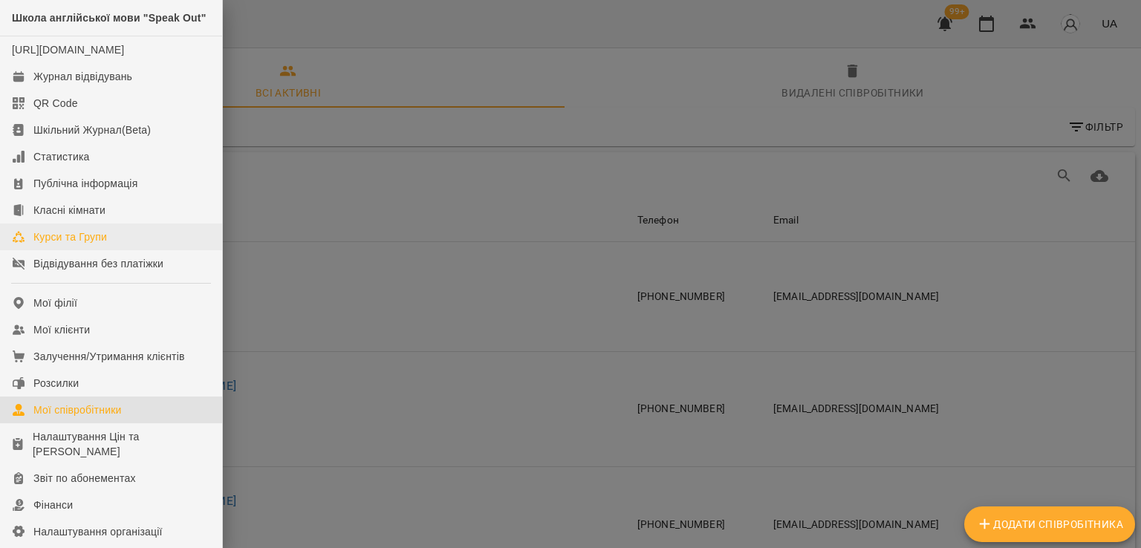
scroll to position [203, 0]
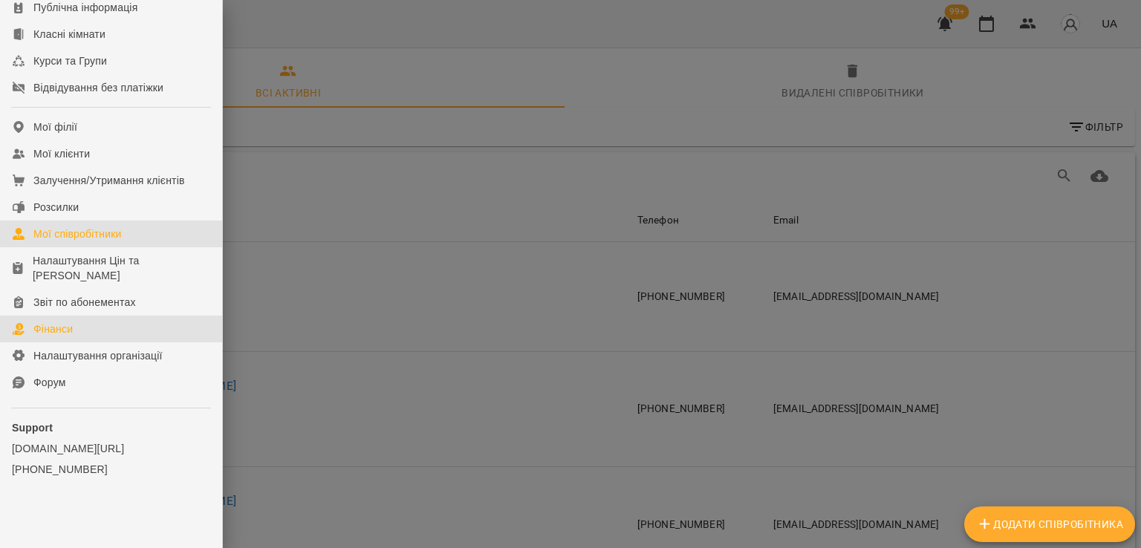
click at [86, 328] on link "Фінанси" at bounding box center [111, 329] width 222 height 27
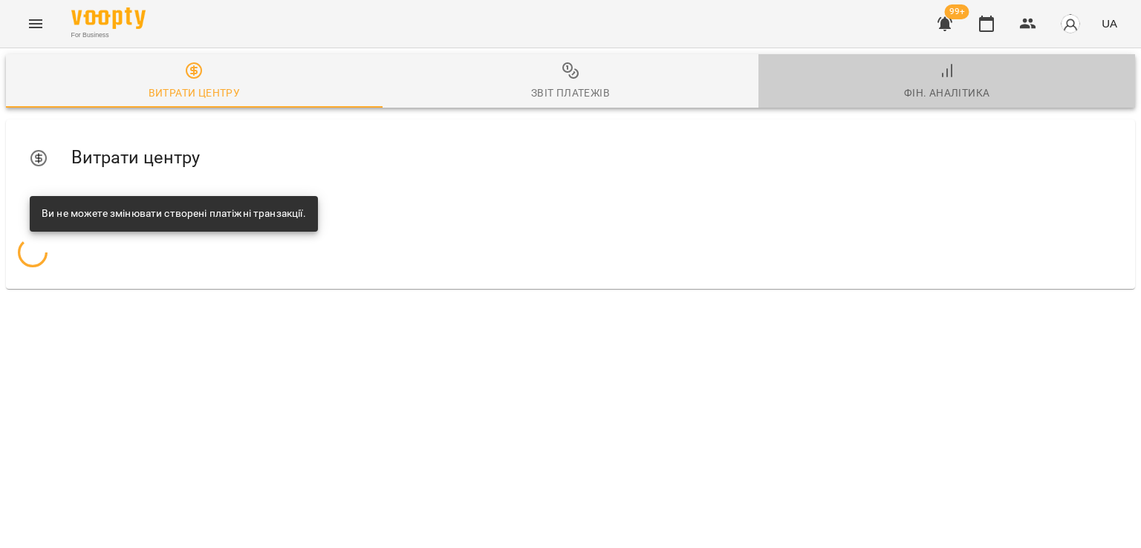
click at [977, 75] on span "Фін. Аналітика" at bounding box center [946, 82] width 359 height 40
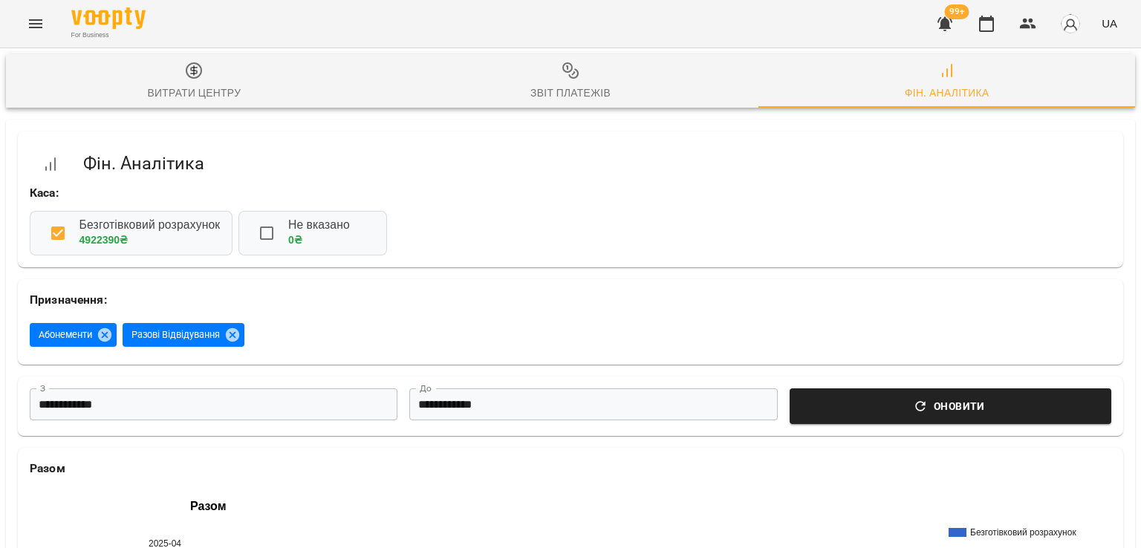
scroll to position [446, 0]
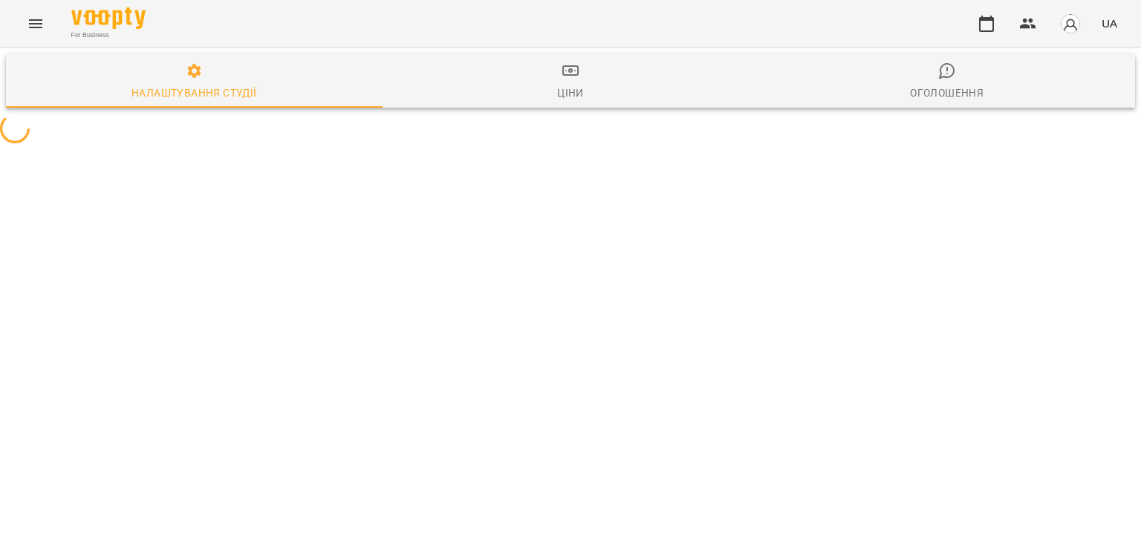
select select "**"
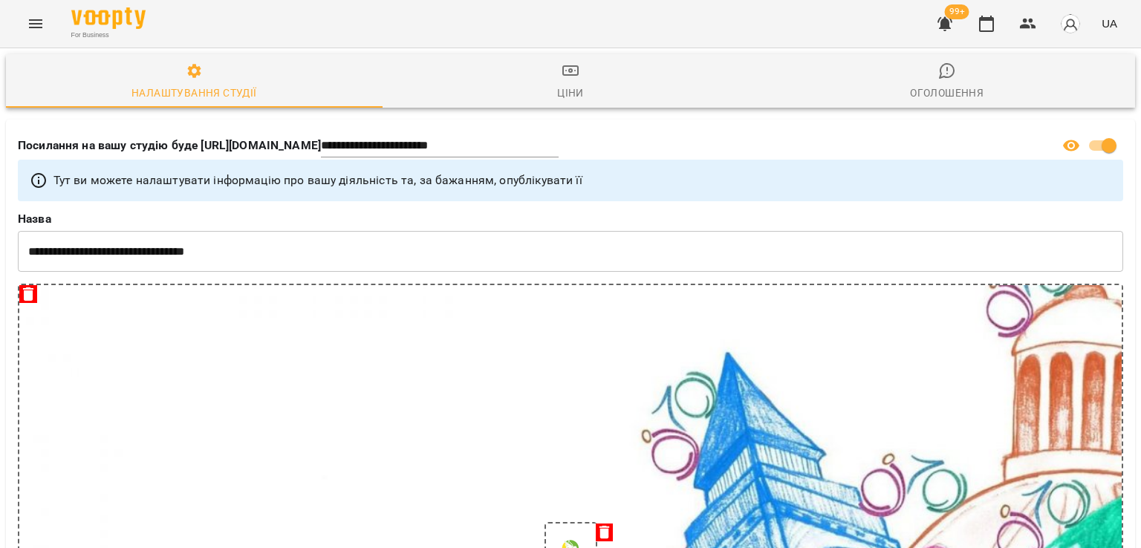
click at [31, 33] on button "Menu" at bounding box center [36, 24] width 36 height 36
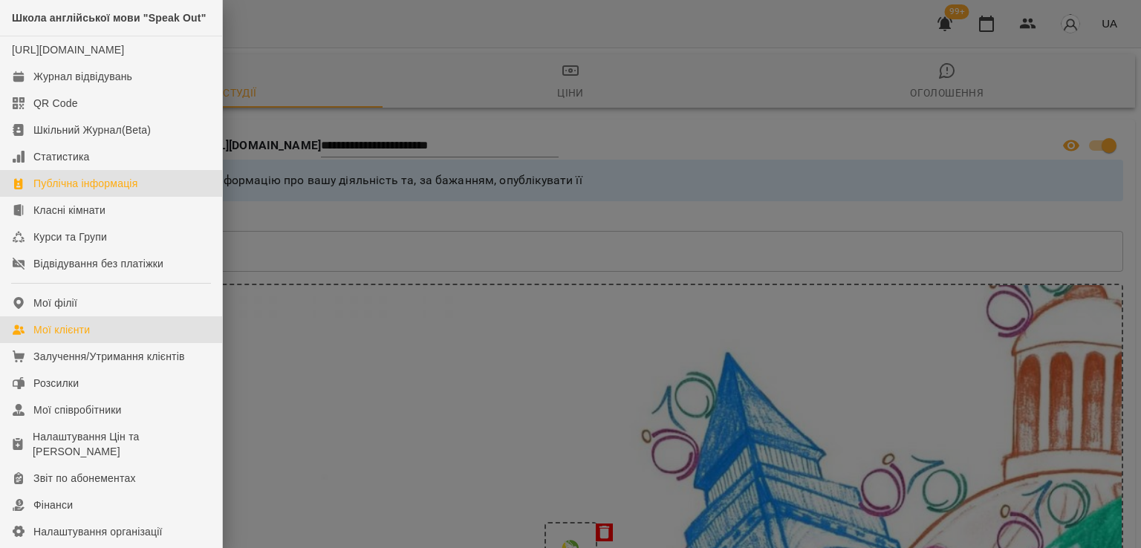
click at [76, 343] on link "Мої клієнти" at bounding box center [111, 329] width 222 height 27
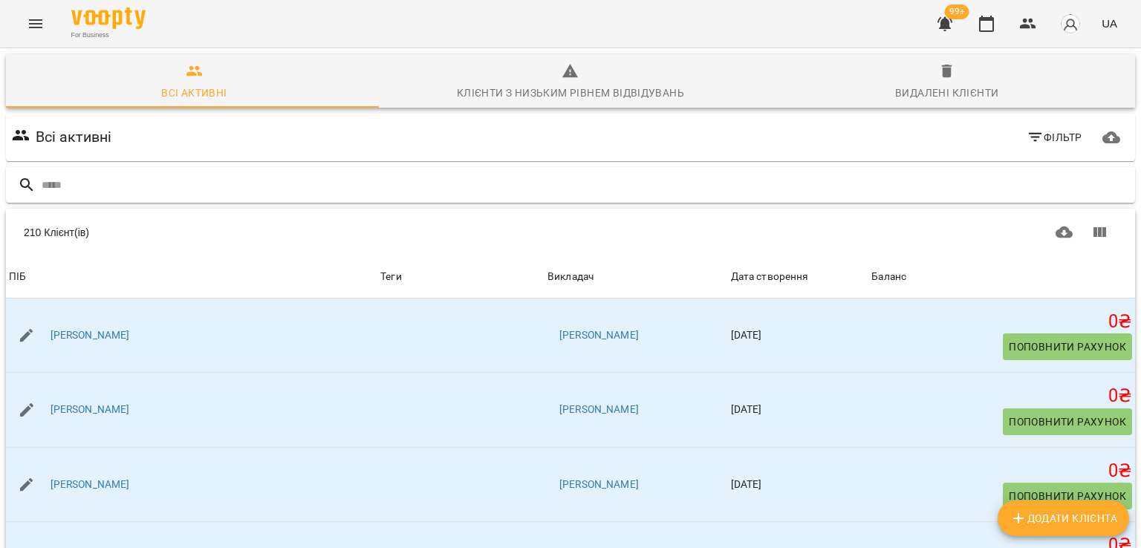
click at [189, 183] on input "text" at bounding box center [585, 185] width 1087 height 25
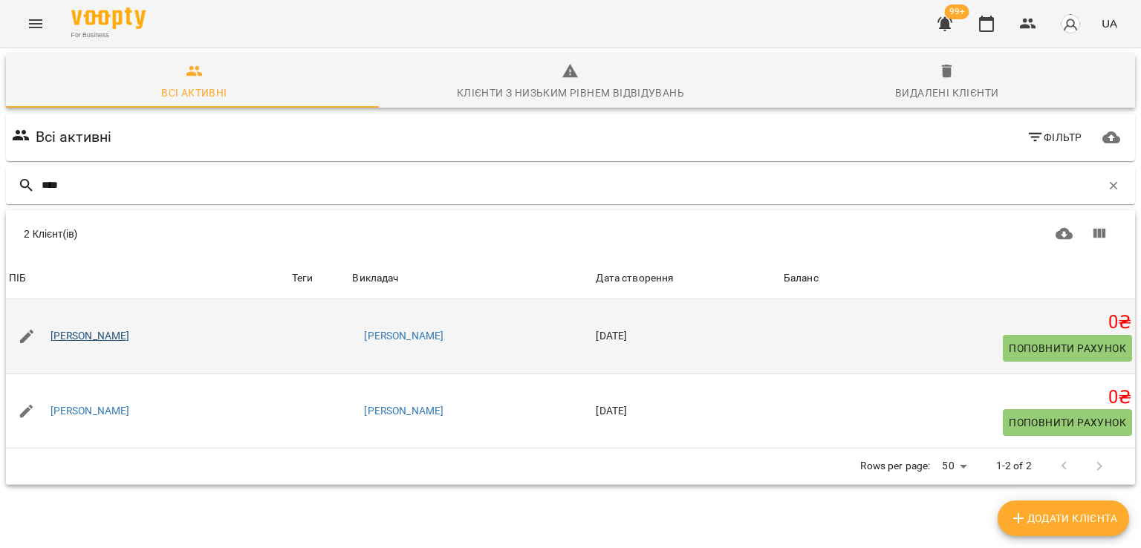
type input "****"
click at [83, 333] on link "[PERSON_NAME]" at bounding box center [89, 336] width 79 height 15
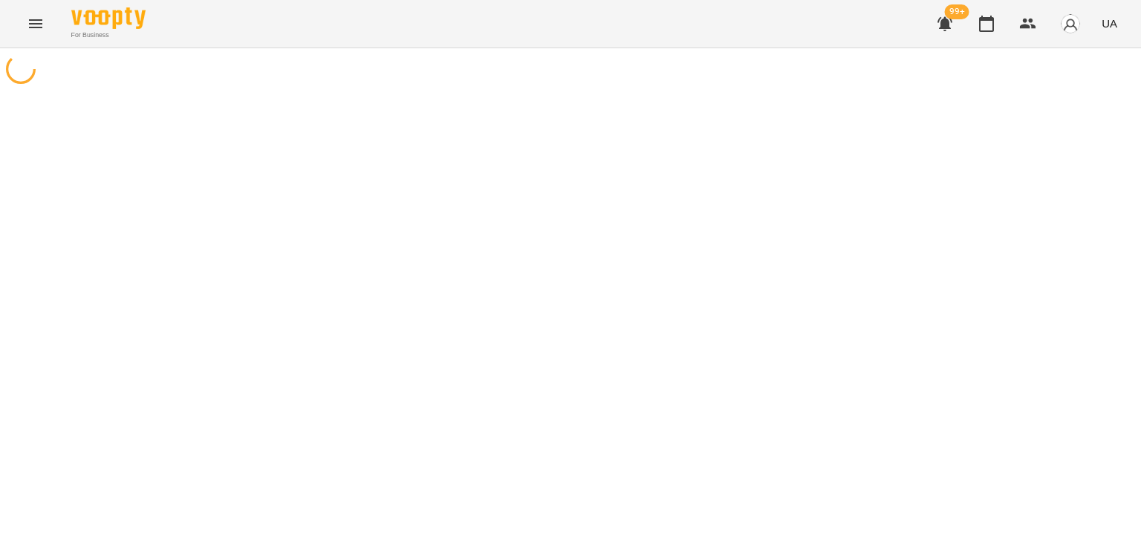
click at [36, 22] on icon "Menu" at bounding box center [36, 24] width 18 height 18
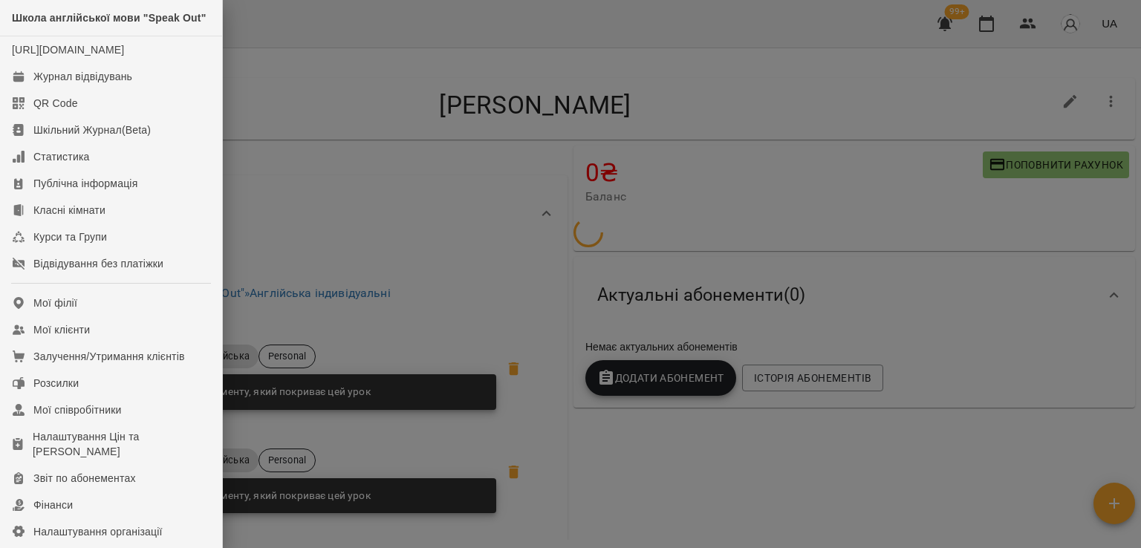
click at [368, 155] on div at bounding box center [570, 274] width 1141 height 548
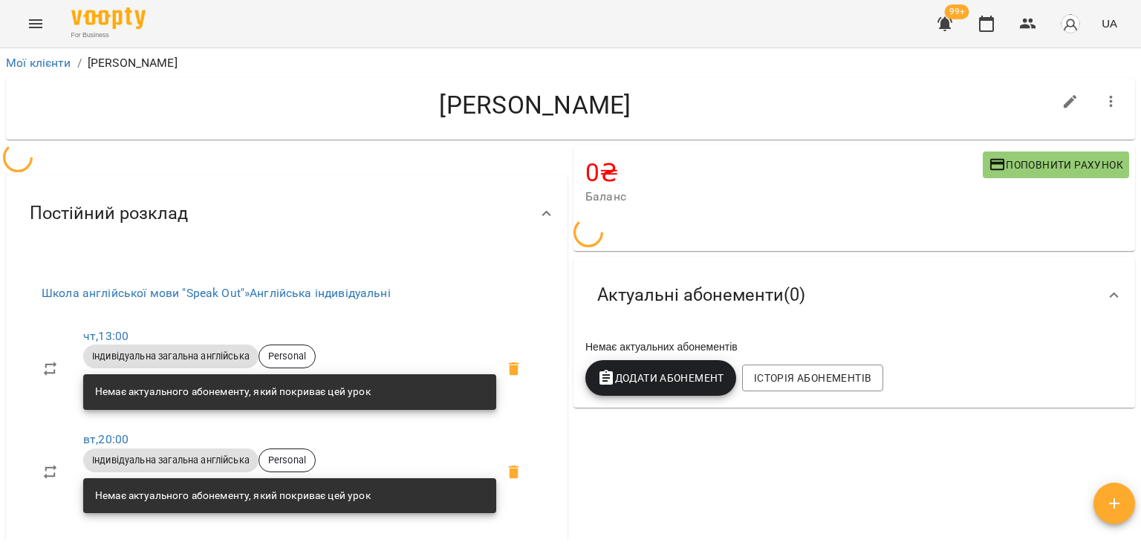
click at [632, 376] on span "Додати Абонемент" at bounding box center [660, 378] width 127 height 18
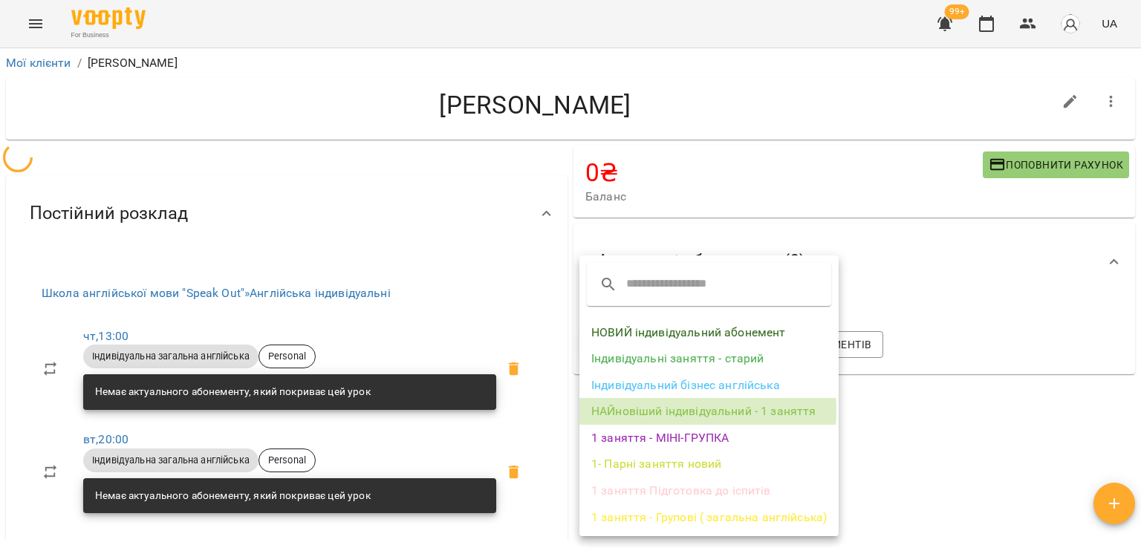
click at [681, 411] on li "НАЙновіший індивідуальний - 1 заняття" at bounding box center [708, 411] width 259 height 27
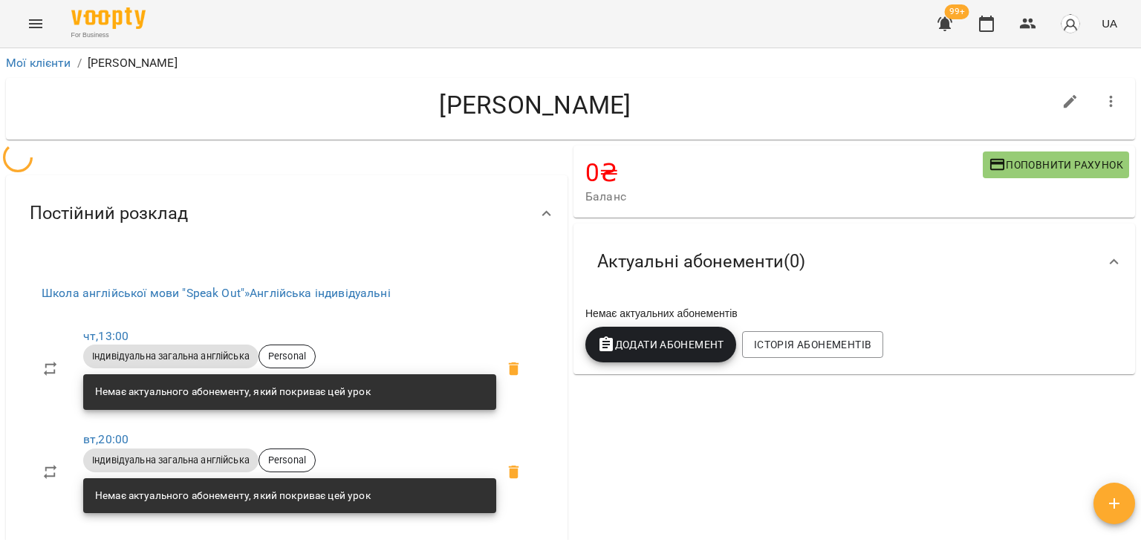
click at [665, 353] on span "Додати Абонемент" at bounding box center [660, 345] width 127 height 18
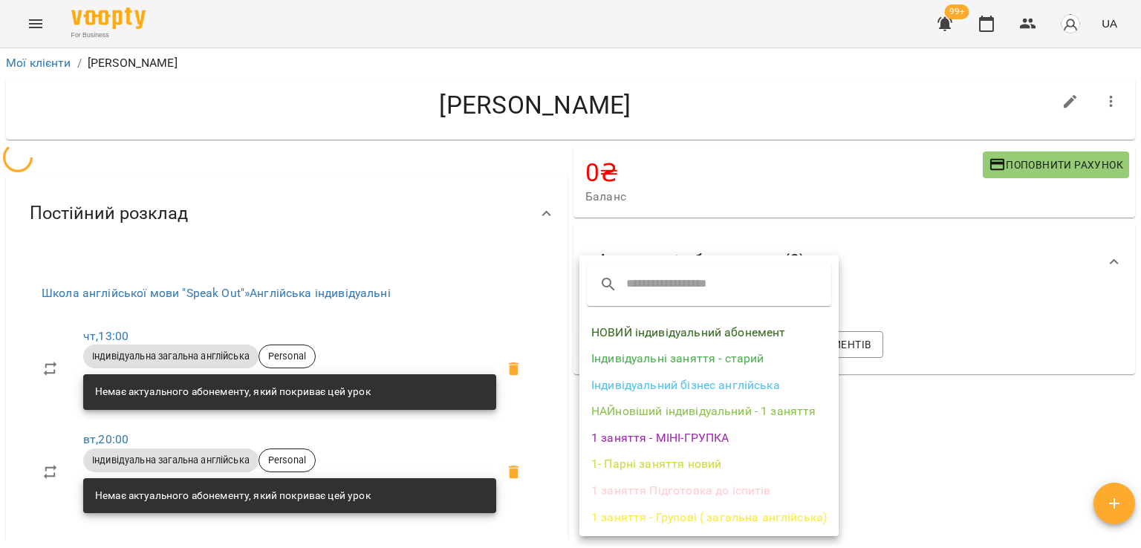
click at [677, 415] on li "НАЙновіший індивідуальний - 1 заняття" at bounding box center [708, 411] width 259 height 27
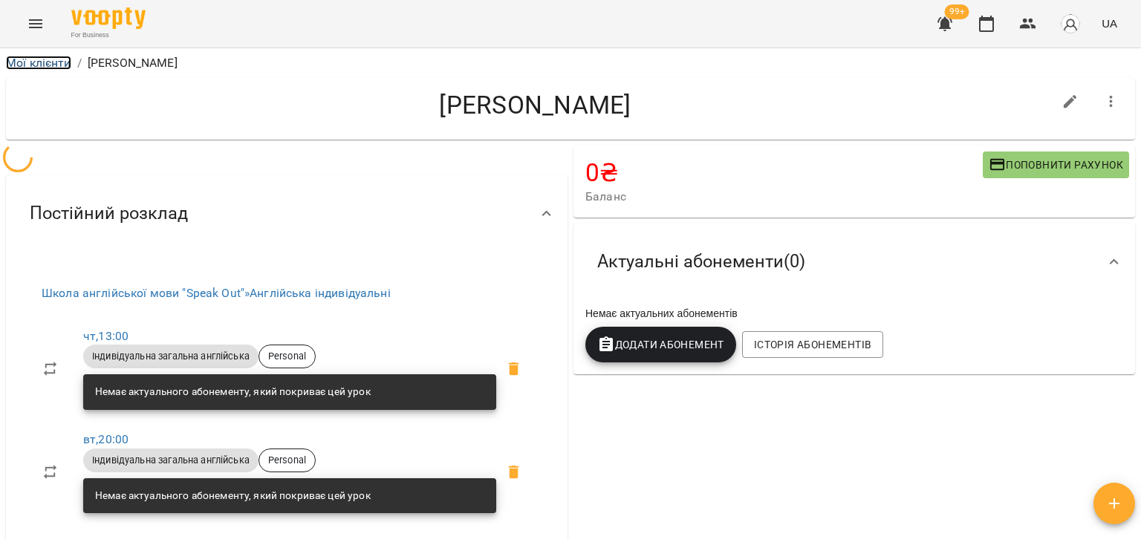
click at [53, 60] on link "Мої клієнти" at bounding box center [38, 63] width 65 height 14
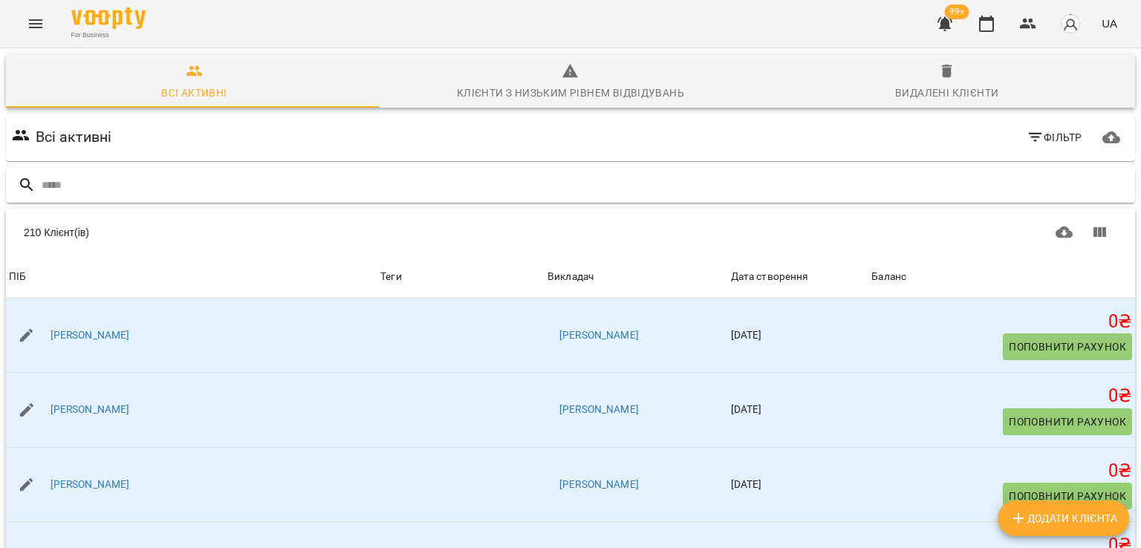
click at [136, 182] on input "text" at bounding box center [585, 185] width 1087 height 25
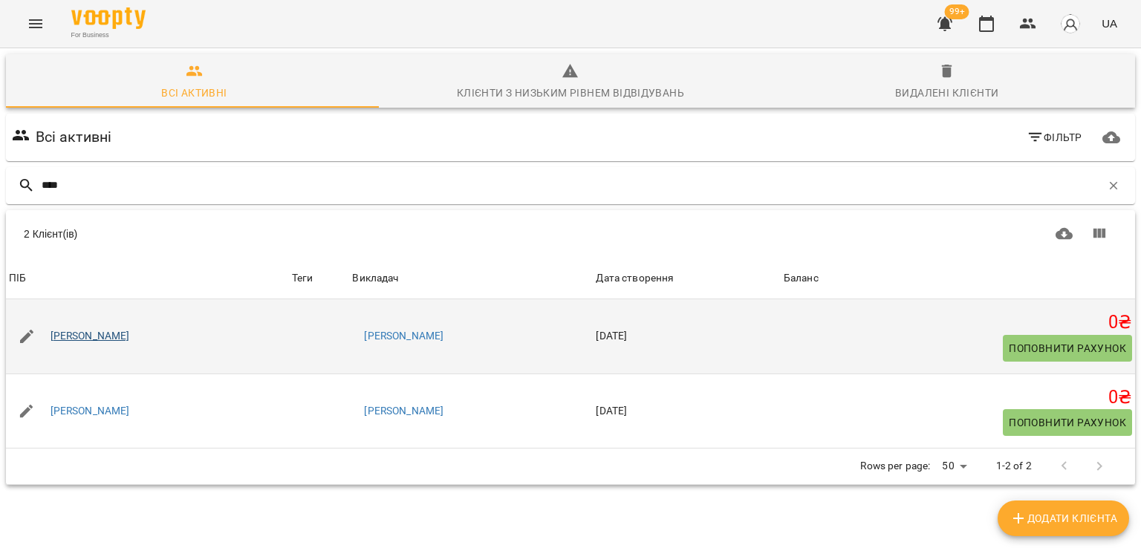
type input "****"
click at [111, 337] on link "[PERSON_NAME]" at bounding box center [89, 336] width 79 height 15
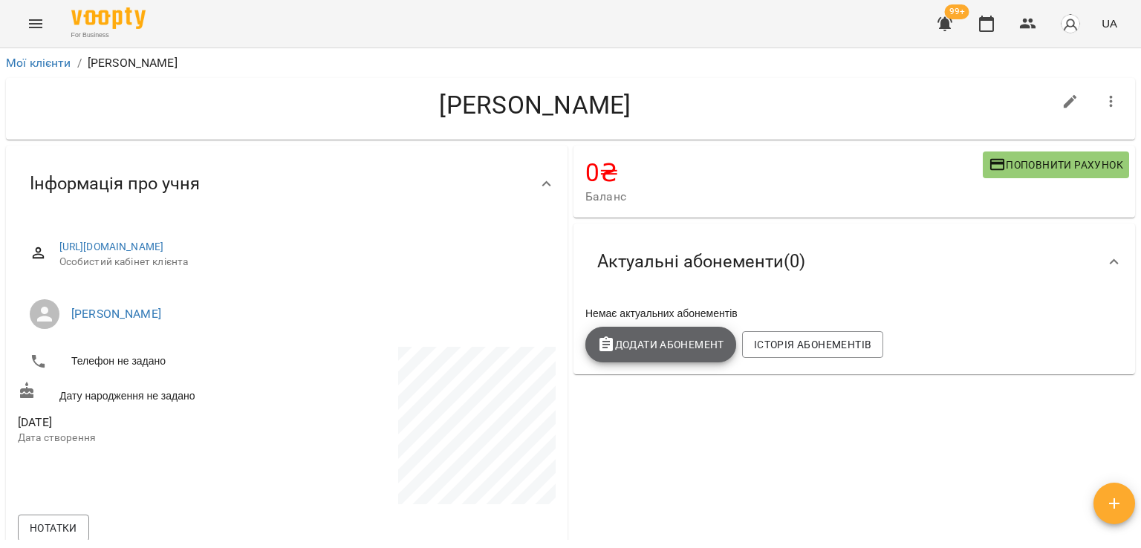
click at [692, 360] on button "Додати Абонемент" at bounding box center [660, 345] width 151 height 36
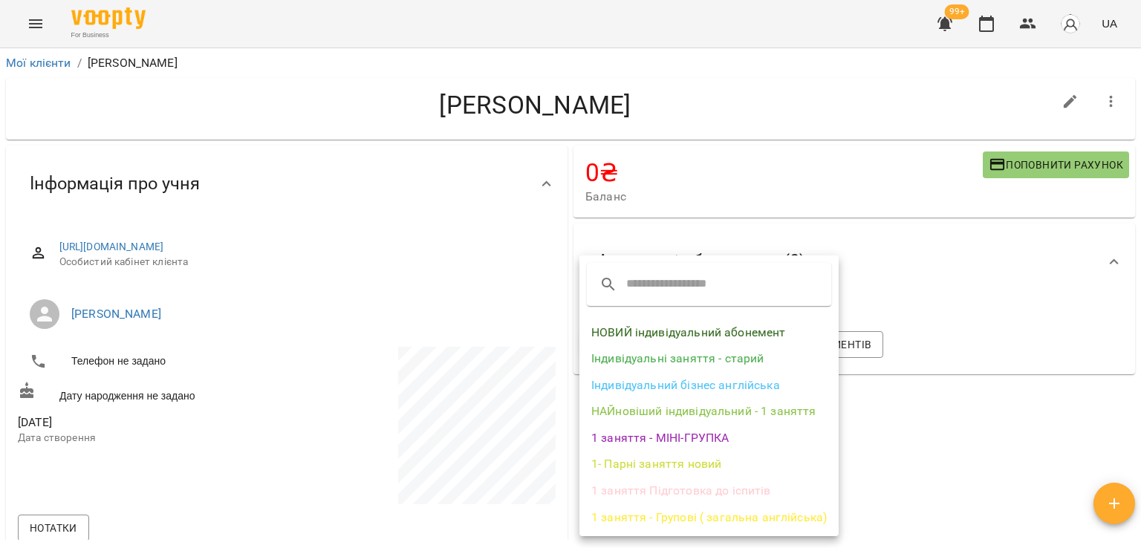
click at [692, 414] on li "НАЙновіший індивідуальний - 1 заняття" at bounding box center [708, 411] width 259 height 27
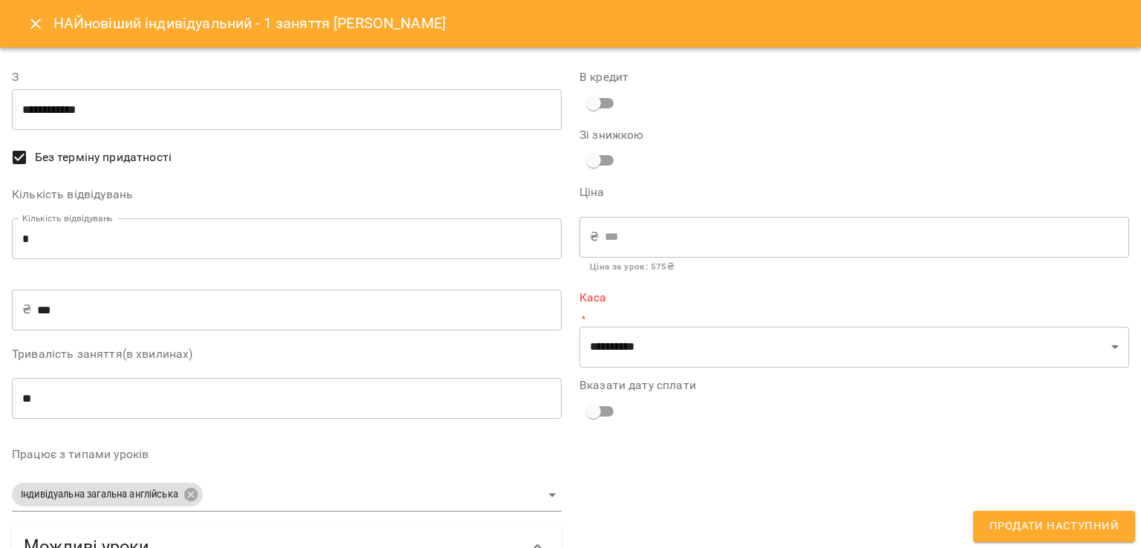
click at [89, 231] on input "*" at bounding box center [287, 239] width 550 height 42
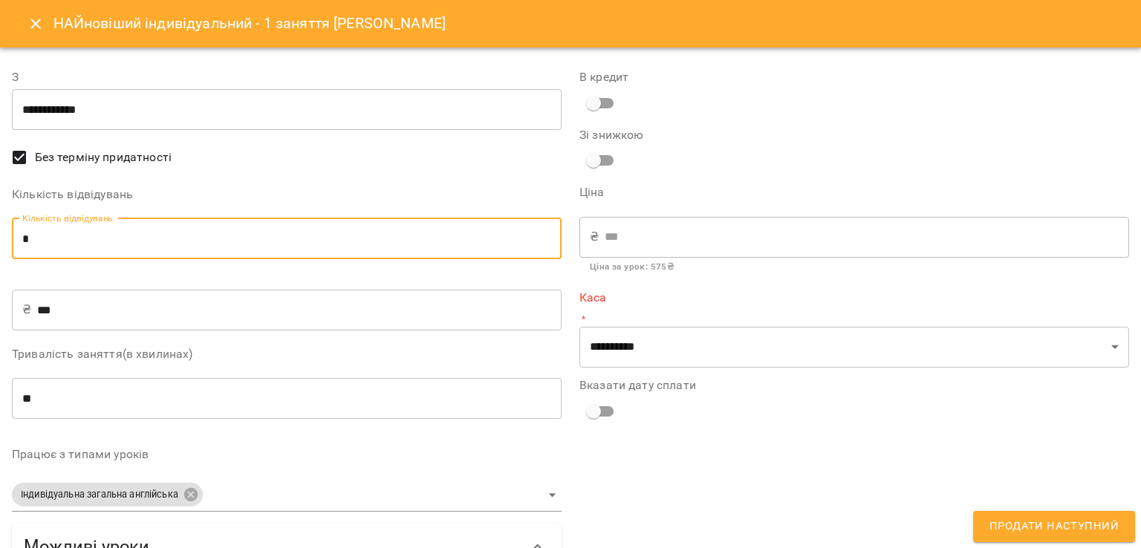
click at [89, 231] on input "*" at bounding box center [287, 239] width 550 height 42
type input "*"
type input "****"
type input "*"
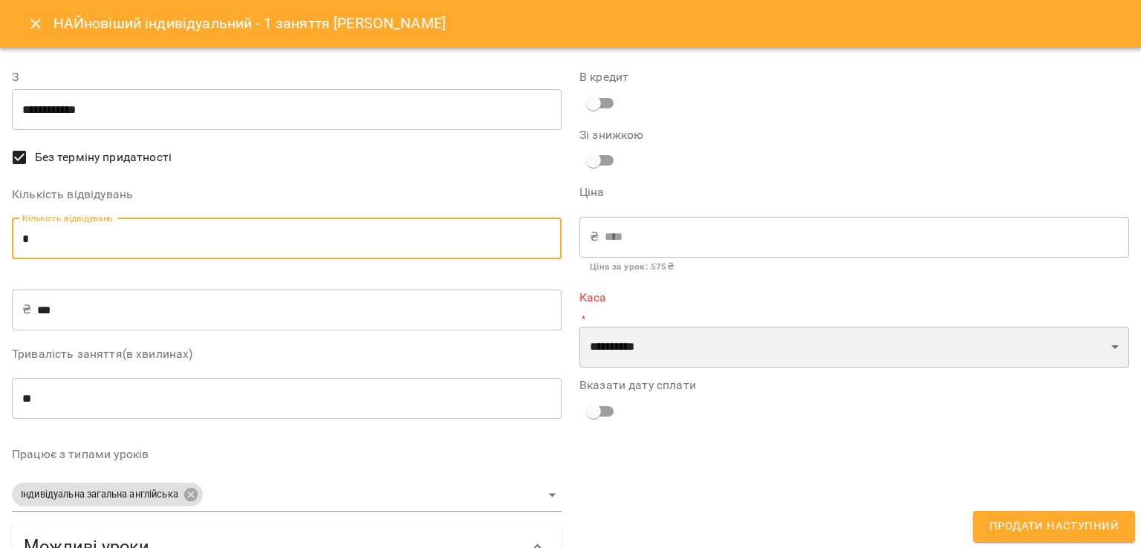
drag, startPoint x: 692, startPoint y: 339, endPoint x: 683, endPoint y: 354, distance: 18.0
click at [692, 339] on select "**********" at bounding box center [854, 348] width 550 height 42
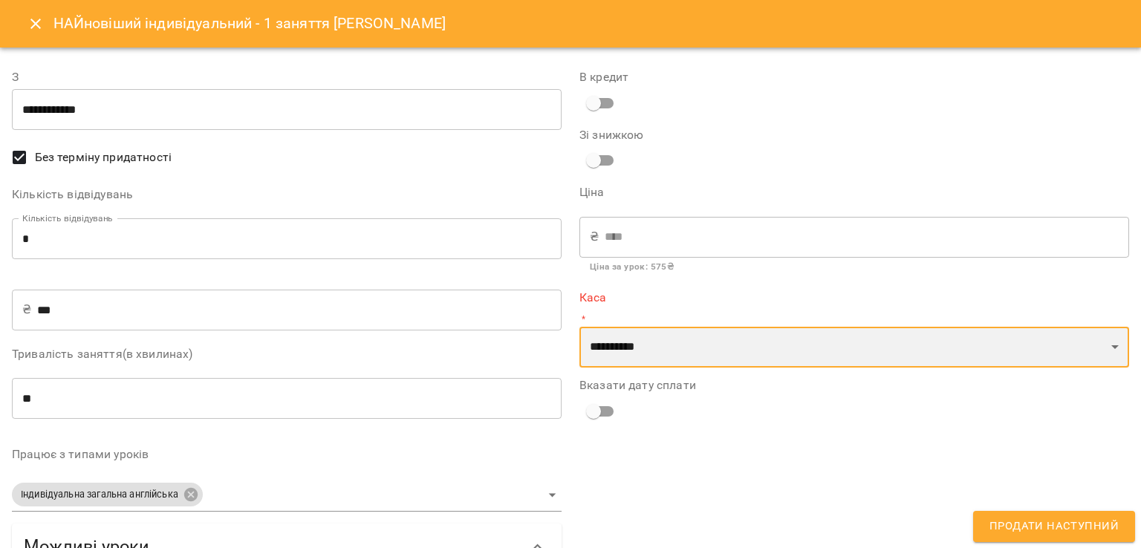
select select "****"
click at [579, 327] on select "**********" at bounding box center [854, 348] width 550 height 42
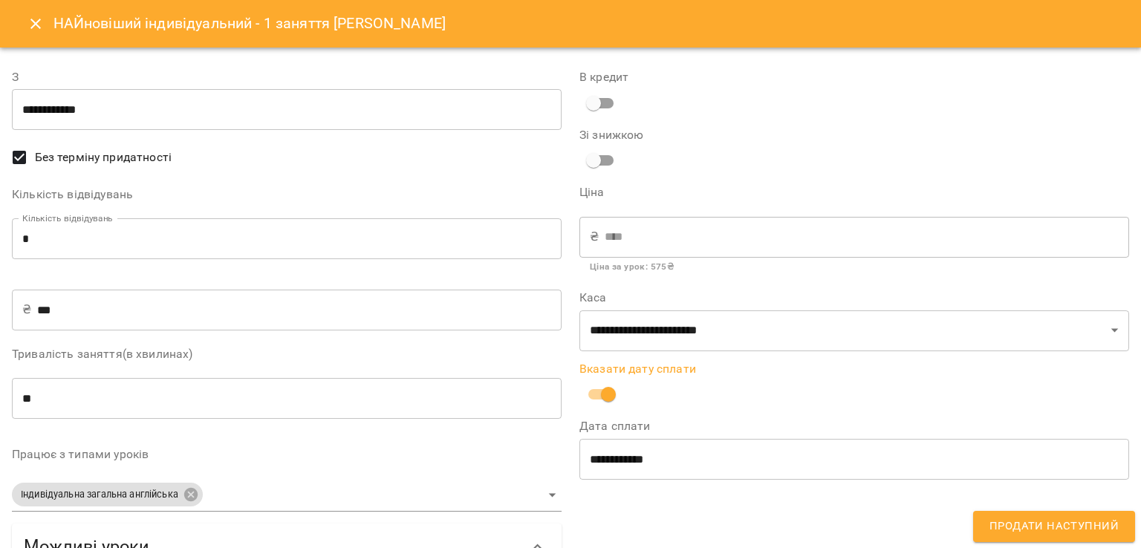
click at [1026, 524] on span "Продати наступний" at bounding box center [1053, 526] width 129 height 19
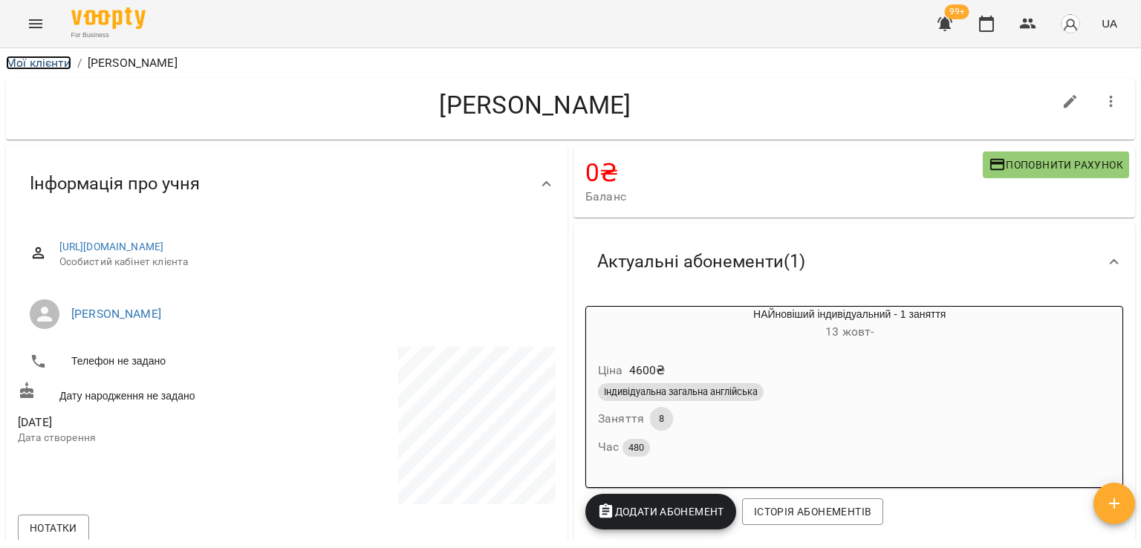
click at [63, 66] on link "Мої клієнти" at bounding box center [38, 63] width 65 height 14
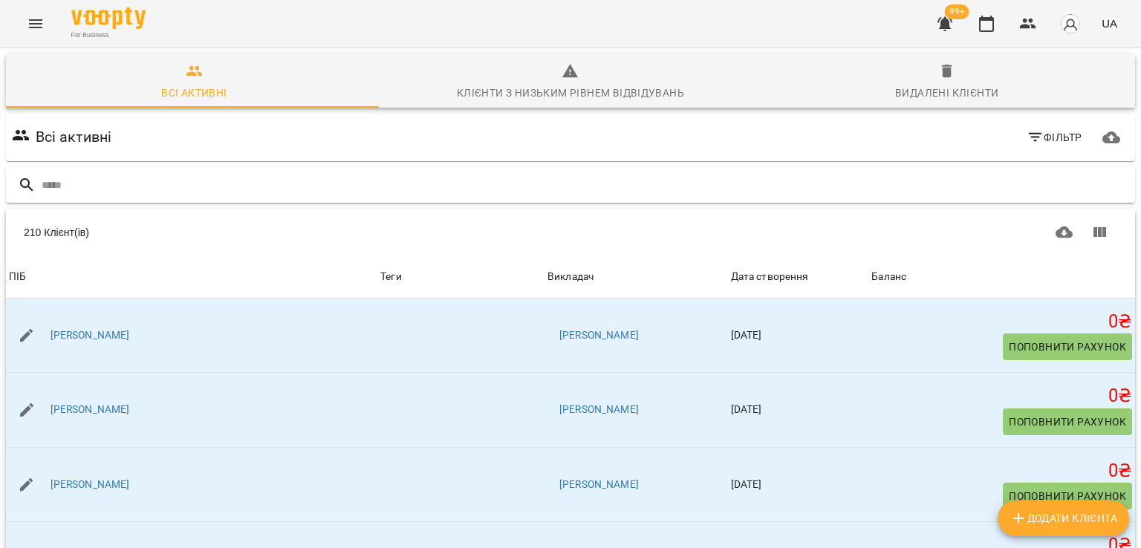
click at [75, 188] on input "text" at bounding box center [585, 185] width 1087 height 25
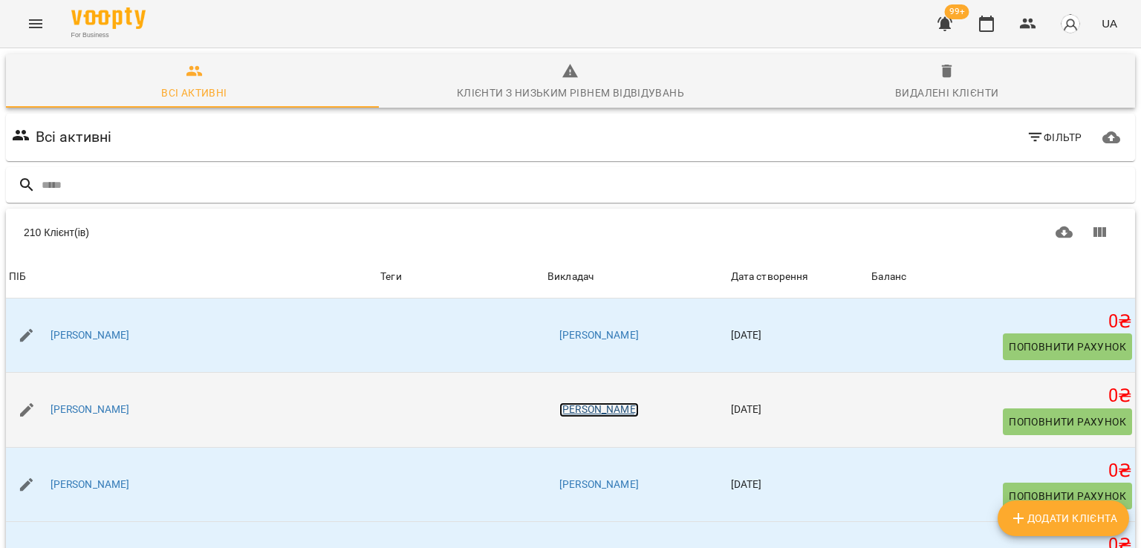
click at [559, 403] on link "[PERSON_NAME]" at bounding box center [598, 409] width 79 height 15
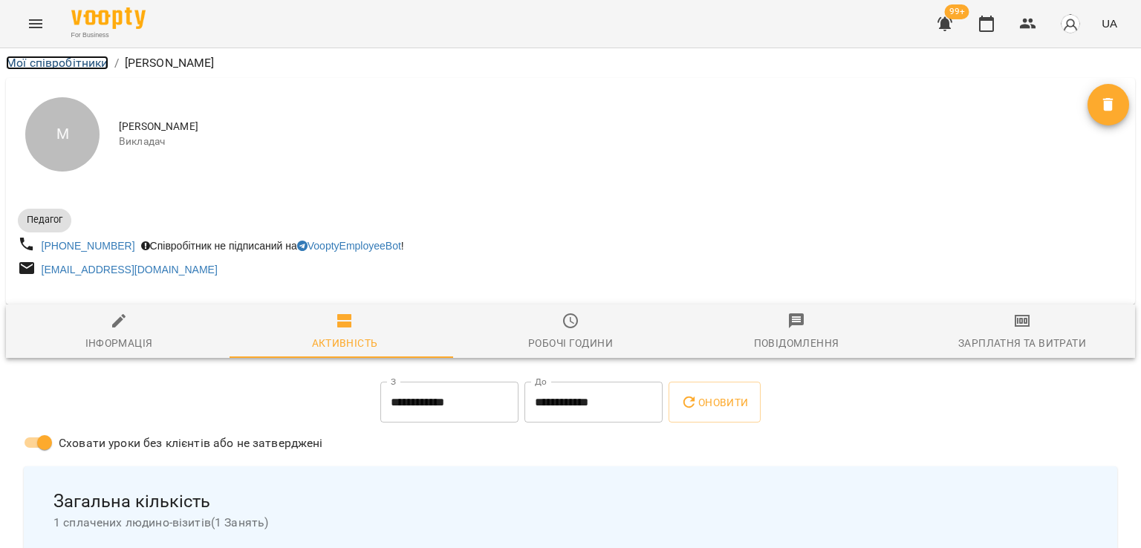
click at [94, 60] on link "Мої співробітники" at bounding box center [57, 63] width 102 height 14
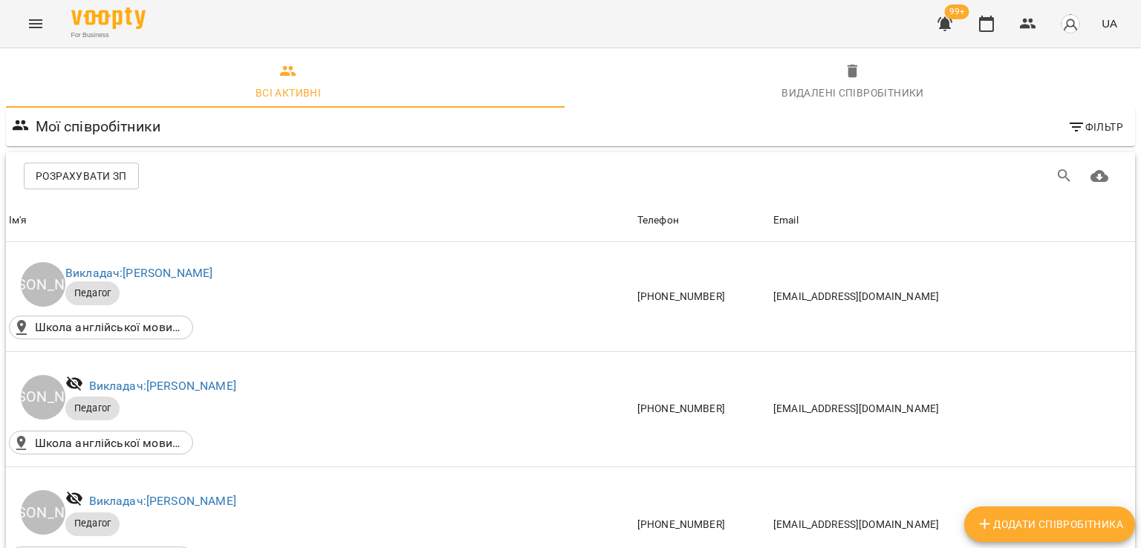
click at [33, 29] on icon "Menu" at bounding box center [36, 24] width 18 height 18
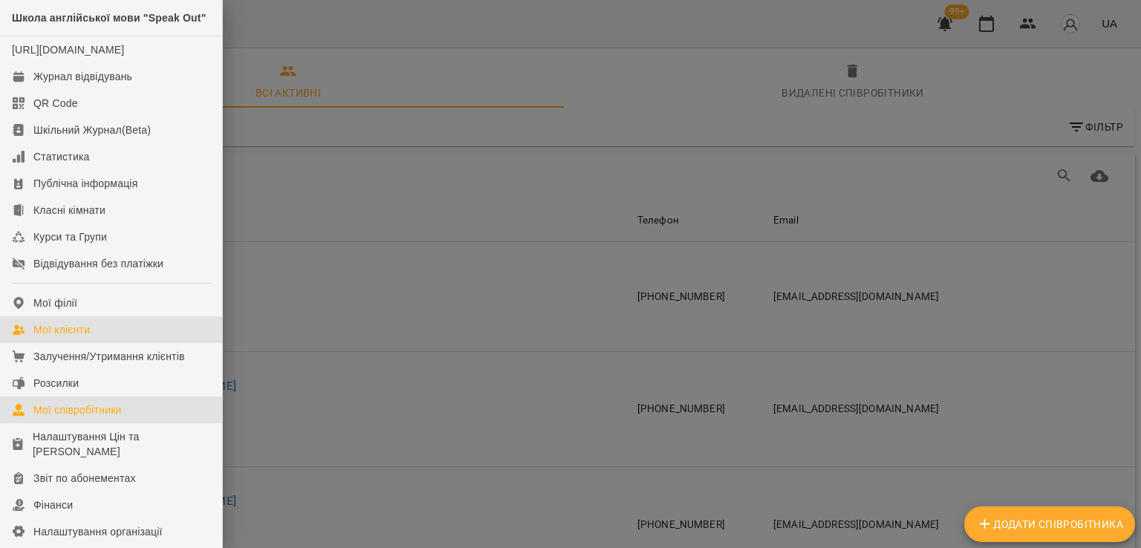
click at [60, 337] on div "Мої клієнти" at bounding box center [61, 329] width 56 height 15
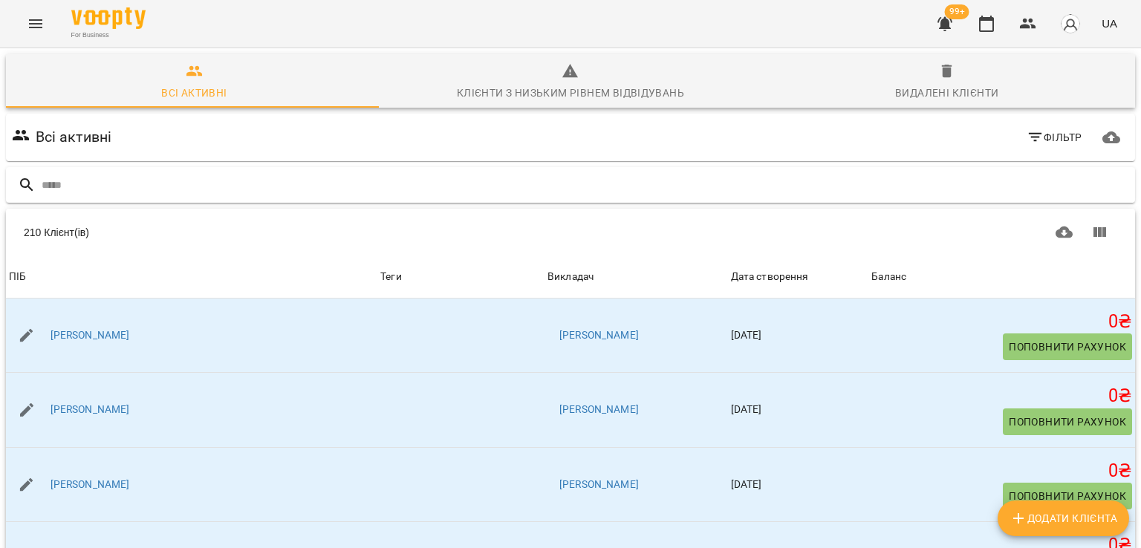
click at [132, 190] on input "text" at bounding box center [585, 185] width 1087 height 25
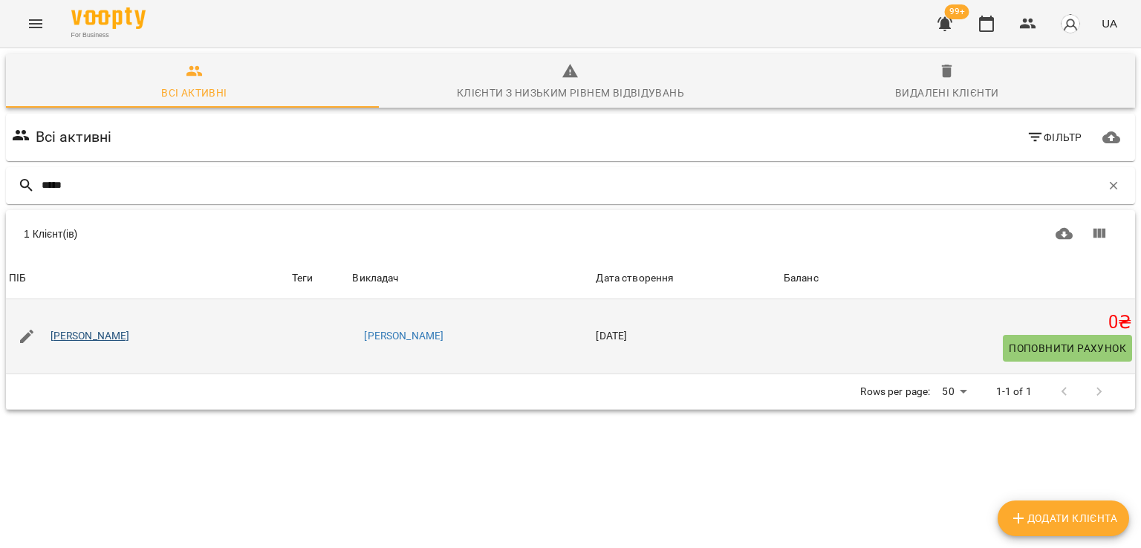
type input "*****"
click at [116, 342] on link "[PERSON_NAME]" at bounding box center [89, 336] width 79 height 15
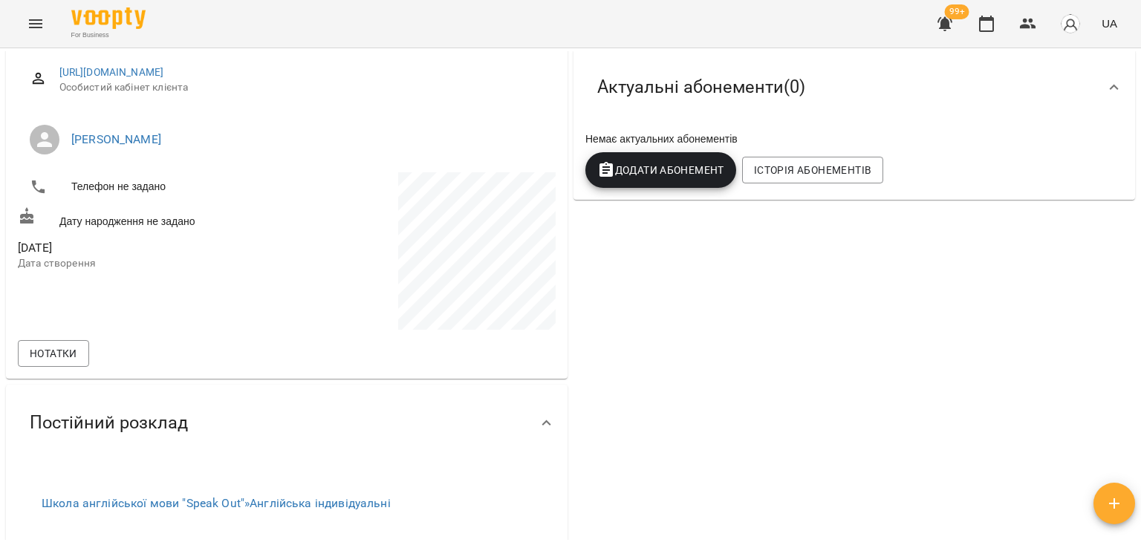
scroll to position [446, 0]
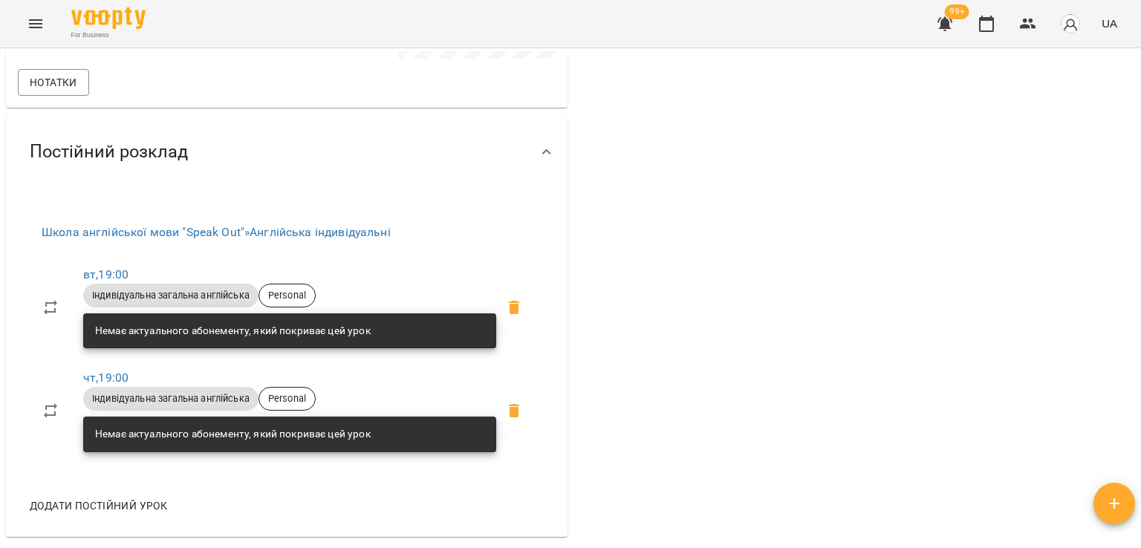
click at [945, 22] on icon "button" at bounding box center [944, 24] width 15 height 14
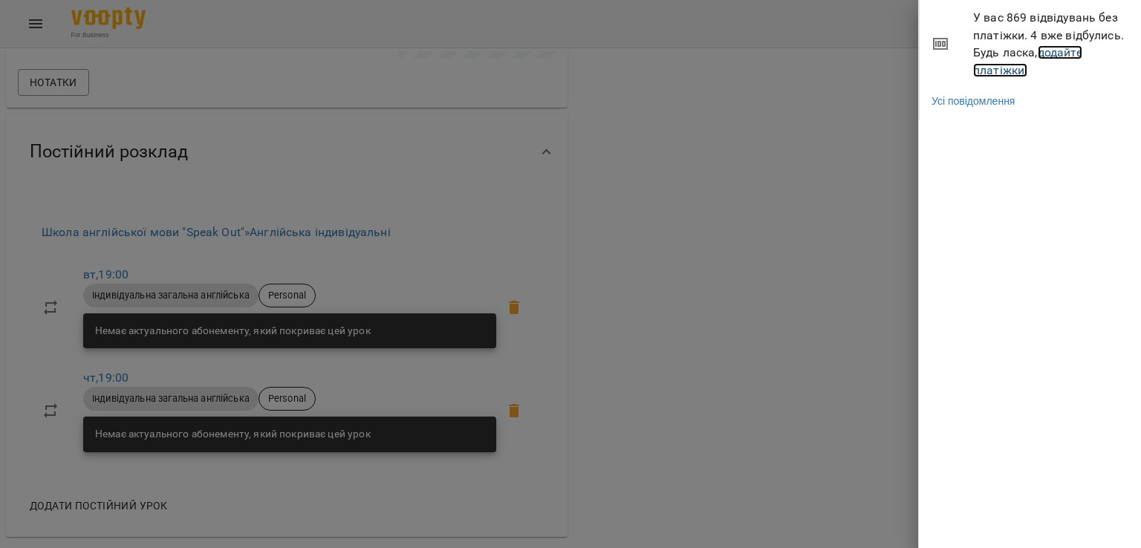
click at [981, 66] on link "додайте платіжки!" at bounding box center [1027, 61] width 109 height 32
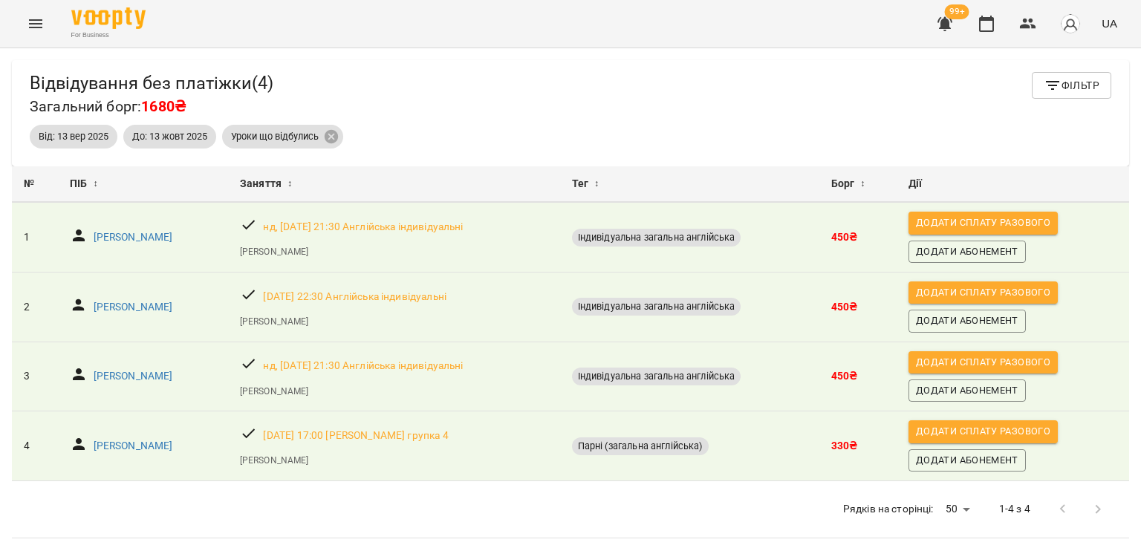
click at [28, 20] on icon "Menu" at bounding box center [36, 24] width 18 height 18
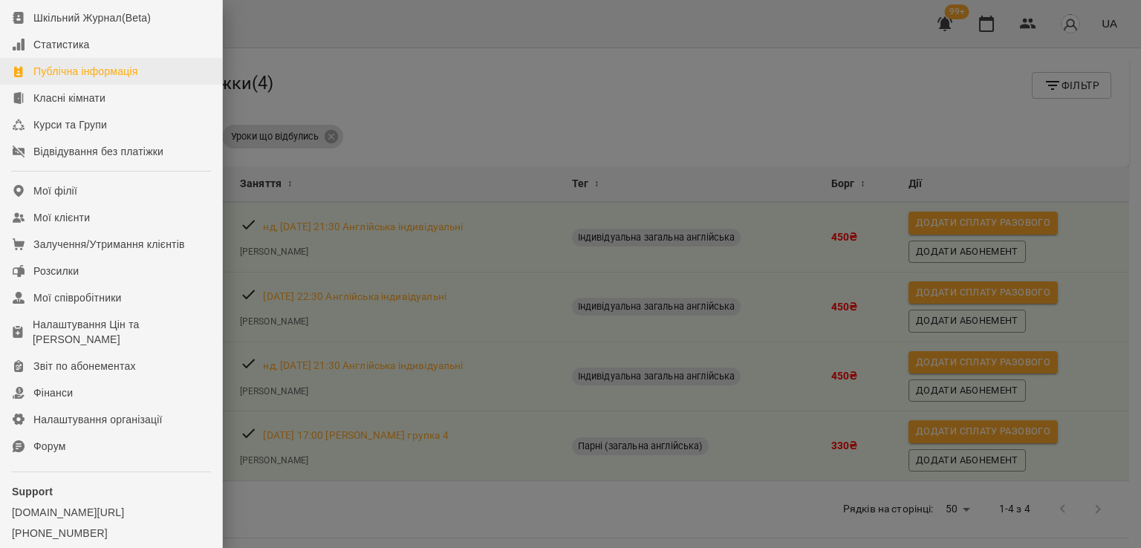
scroll to position [203, 0]
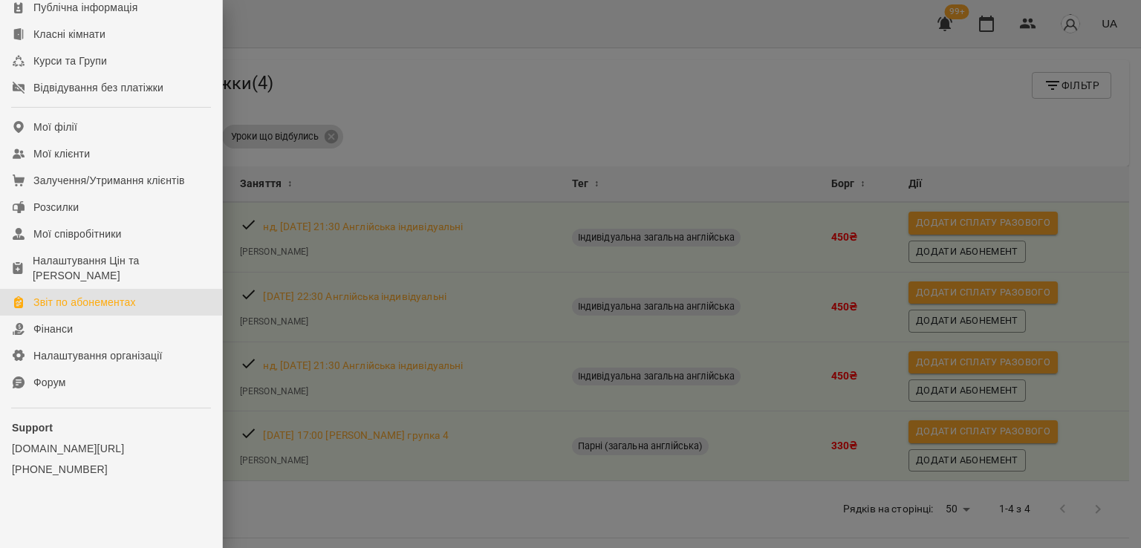
click at [53, 311] on link "Звіт по абонементах" at bounding box center [111, 302] width 222 height 27
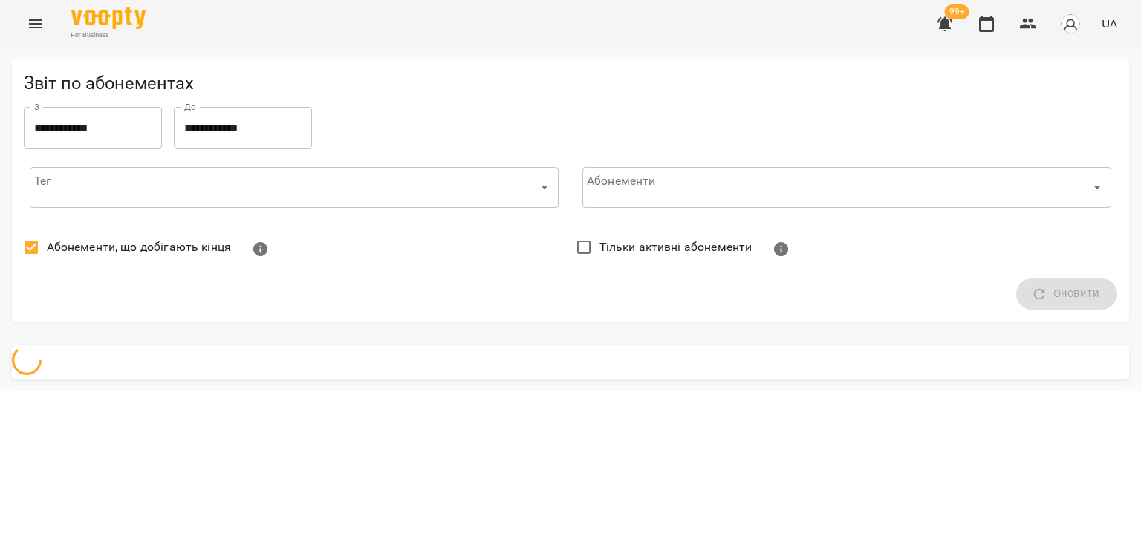
click at [76, 241] on span "Абонементи, що добігають кінця" at bounding box center [139, 247] width 184 height 18
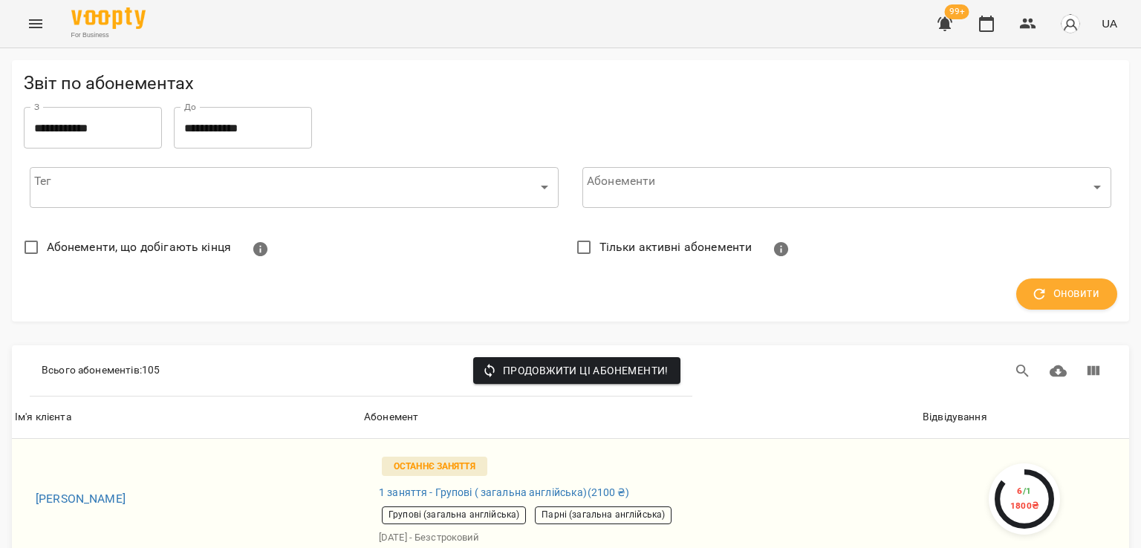
click at [1034, 325] on div "**********" at bounding box center [570, 196] width 1129 height 285
click at [1037, 307] on button "Оновити" at bounding box center [1066, 293] width 101 height 31
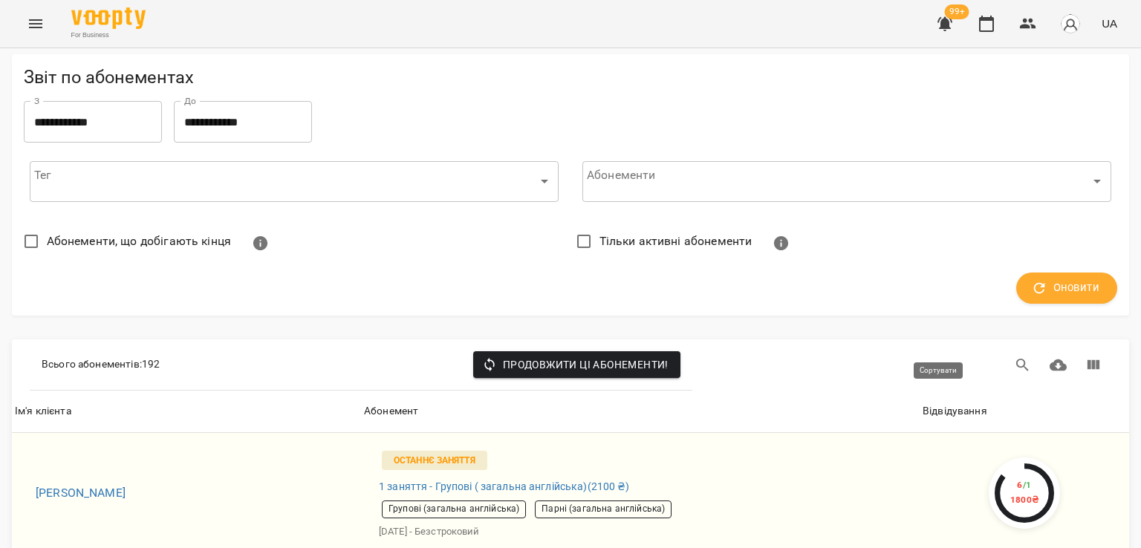
click at [942, 402] on div "Відвідування" at bounding box center [954, 411] width 65 height 18
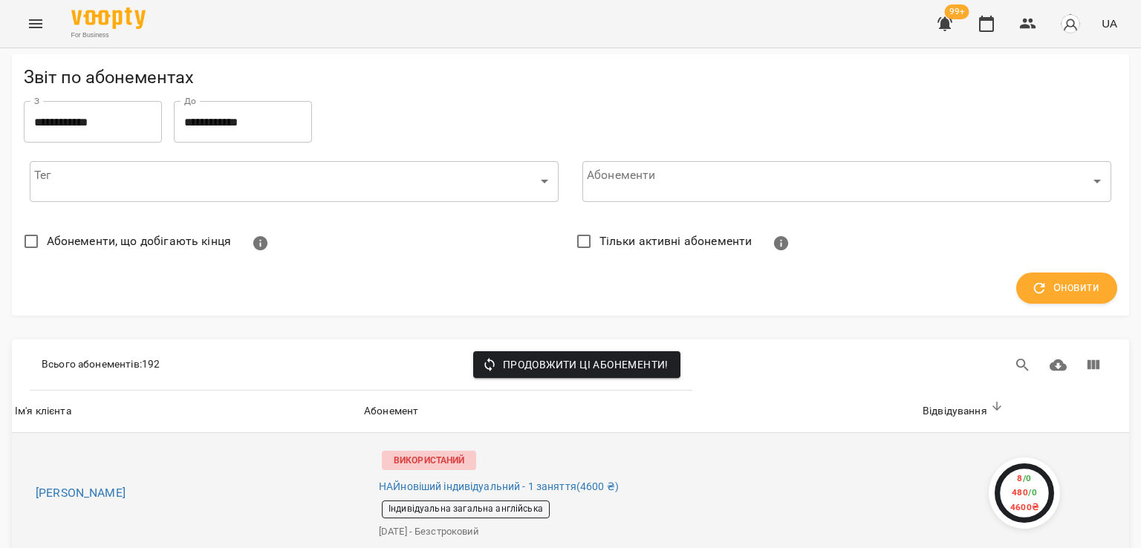
scroll to position [1782, 0]
